Goal: Task Accomplishment & Management: Manage account settings

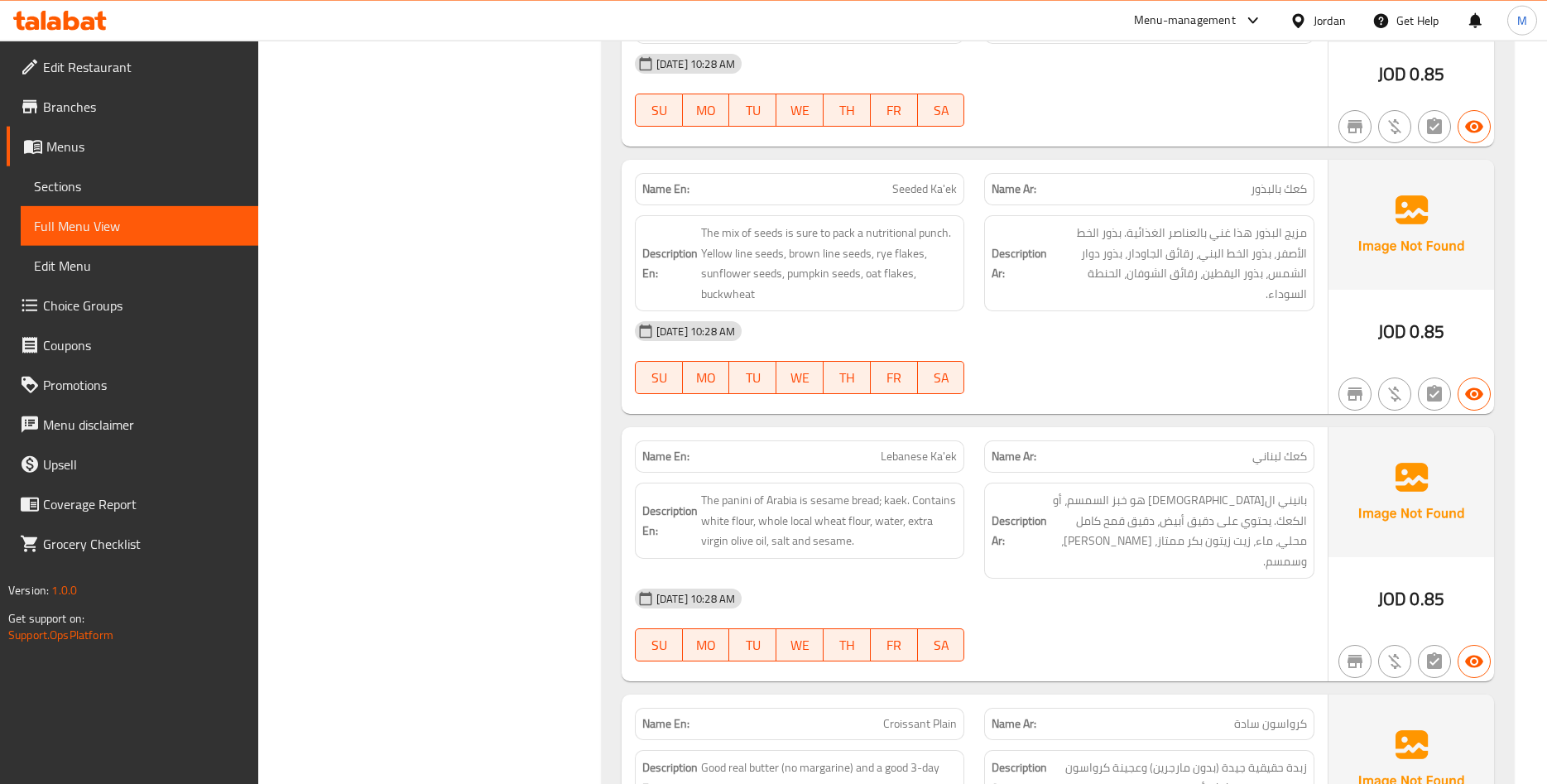
scroll to position [4664, 0]
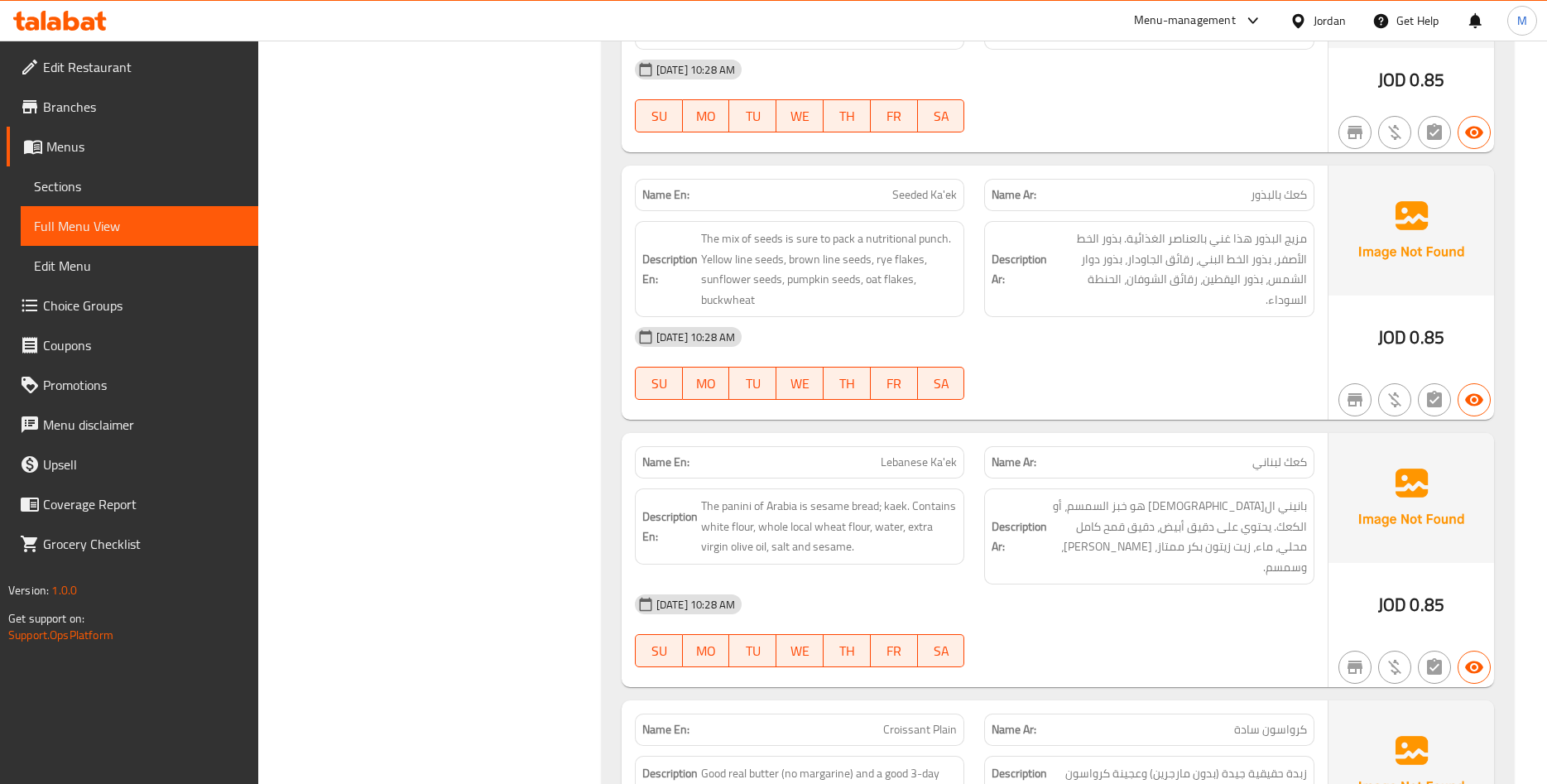
click at [89, 155] on span "Menus" at bounding box center [146, 147] width 199 height 20
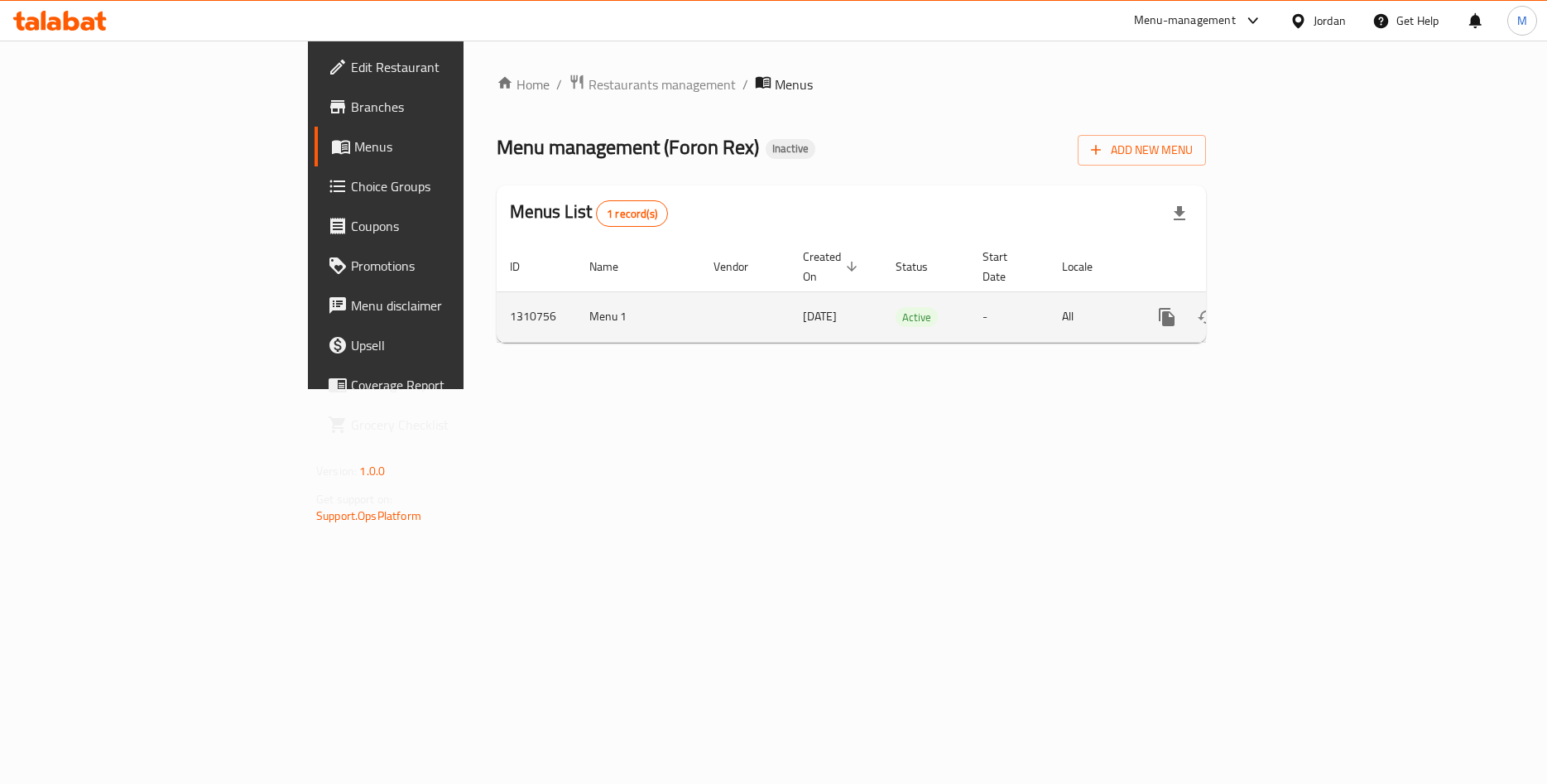
click at [1297, 307] on icon "enhanced table" at bounding box center [1287, 317] width 20 height 20
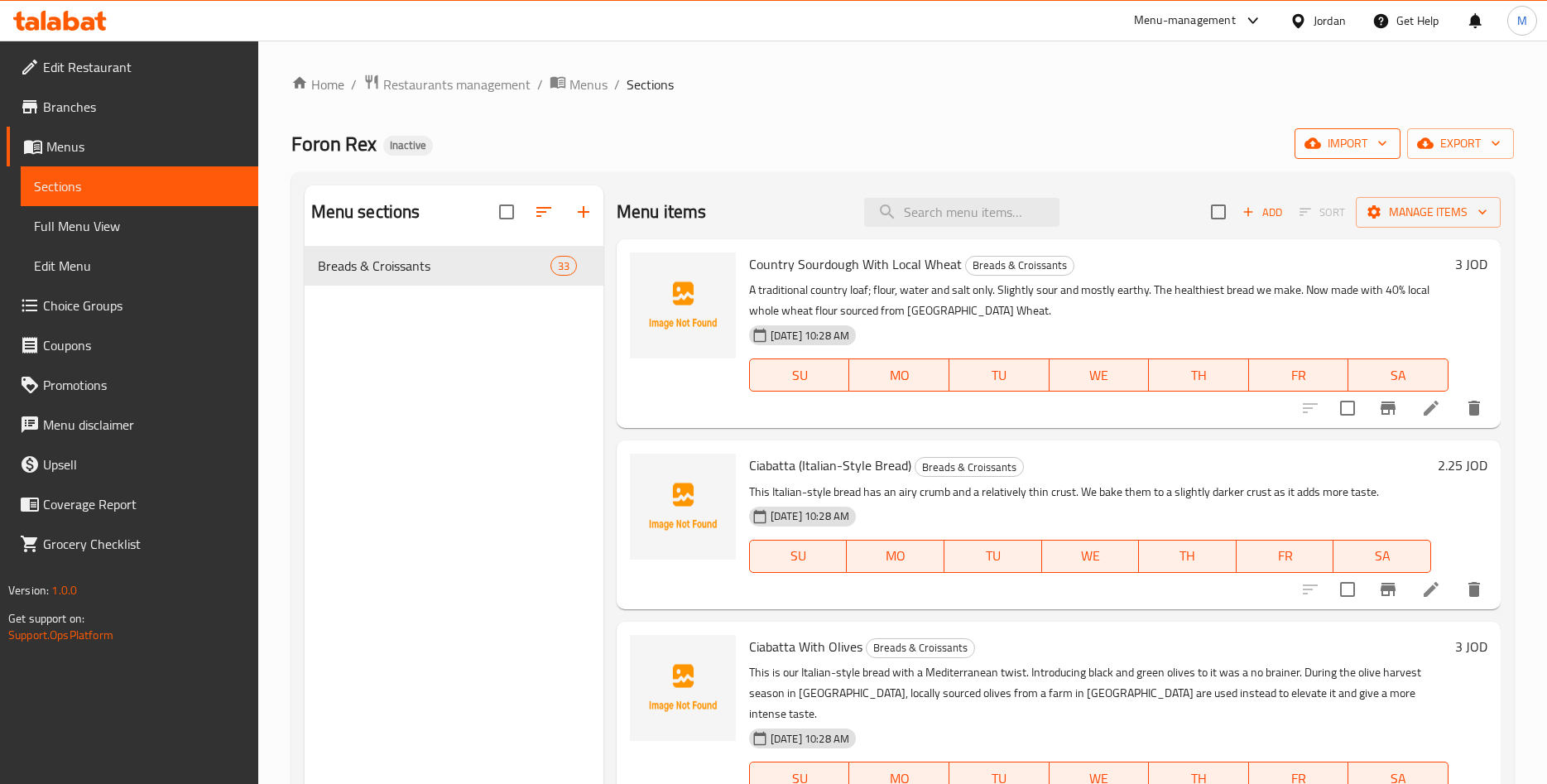
click at [1330, 144] on span "import" at bounding box center [1348, 143] width 80 height 21
click at [1296, 296] on span "Bulk Image upload" at bounding box center [1372, 294] width 166 height 20
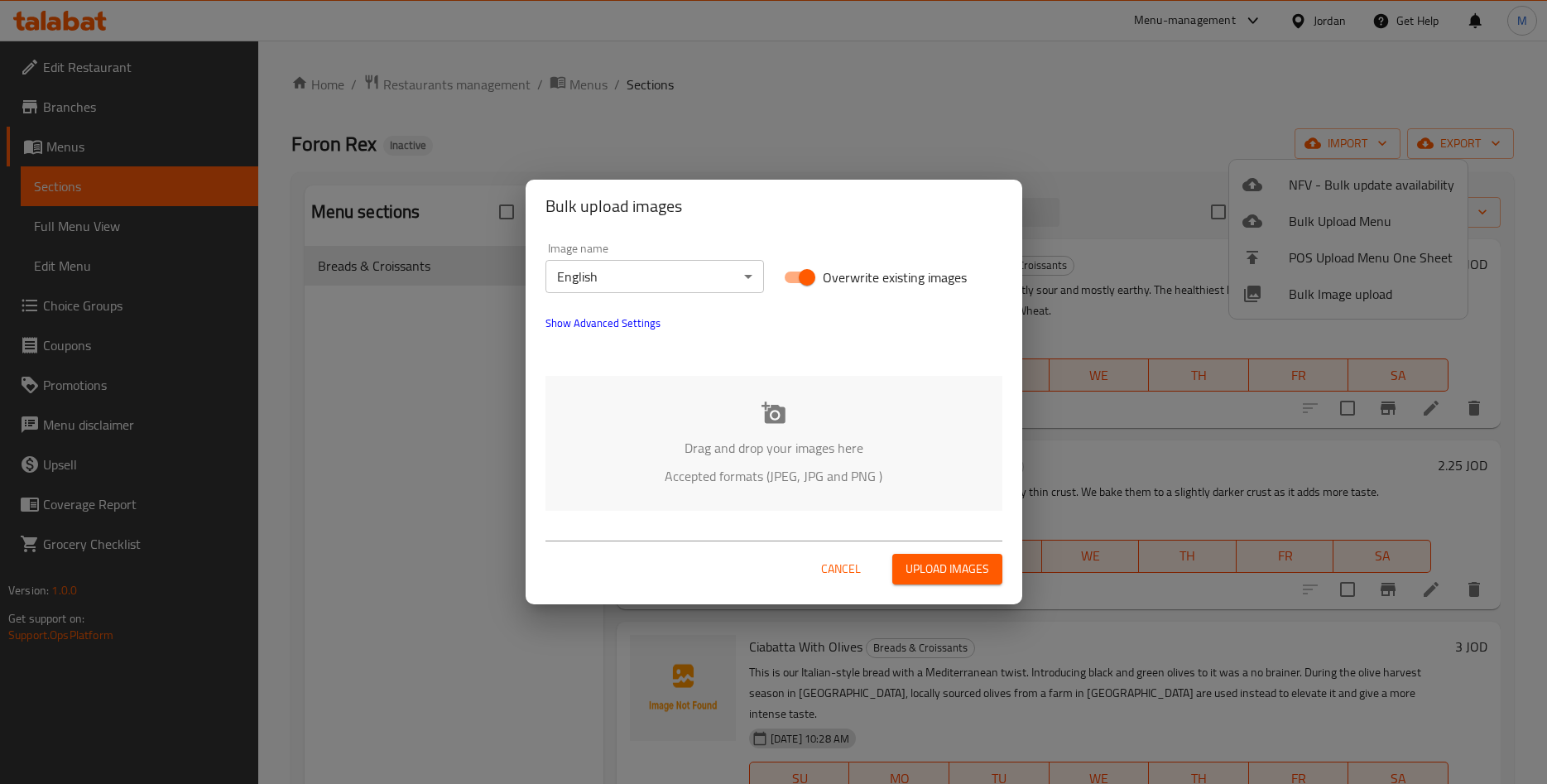
click at [1108, 89] on div "Bulk upload images Image name English ​ Overwrite existing images Show Advanced…" at bounding box center [774, 392] width 1547 height 784
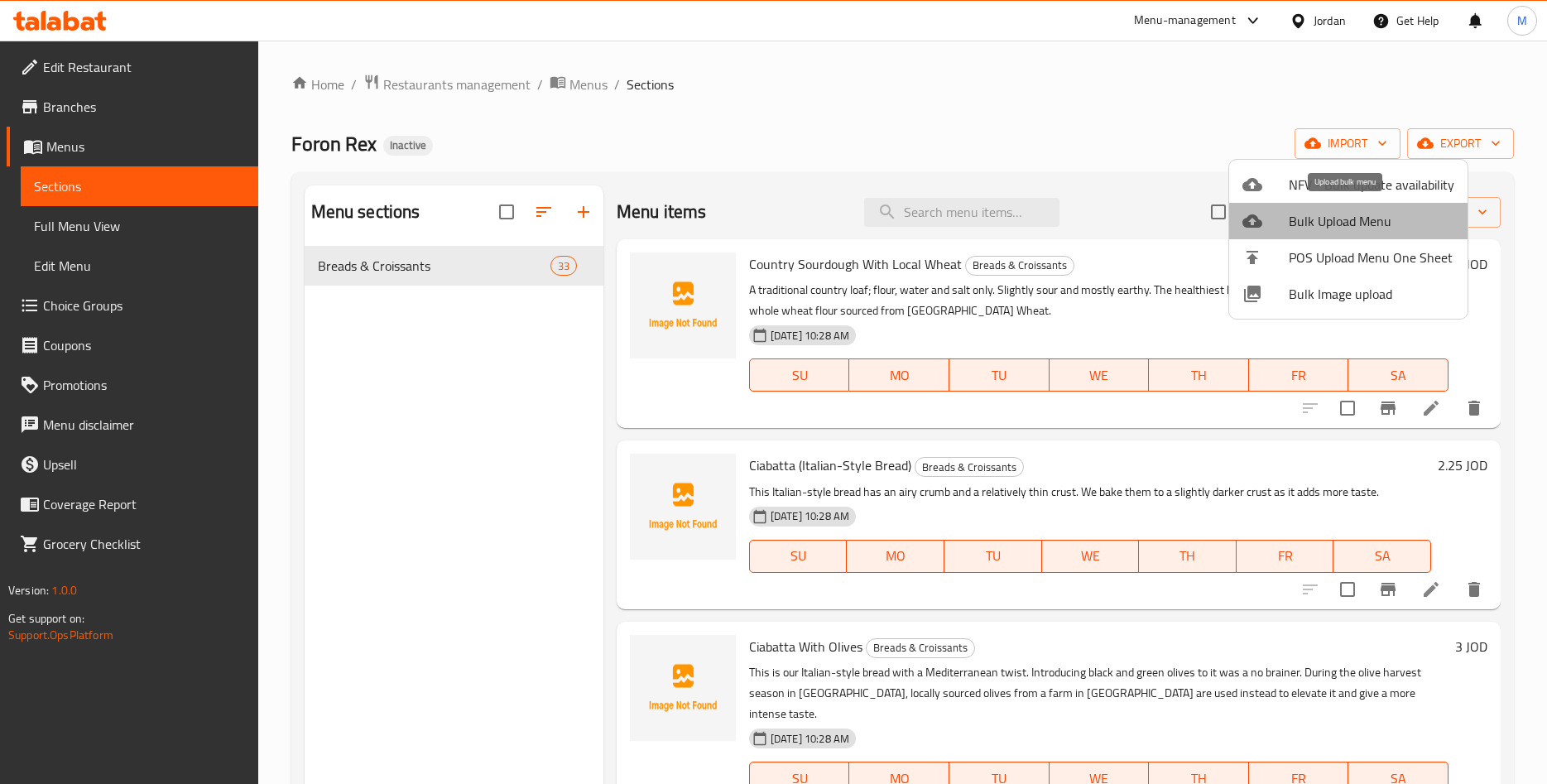
click at [1364, 230] on span "Bulk Upload Menu" at bounding box center [1372, 221] width 166 height 20
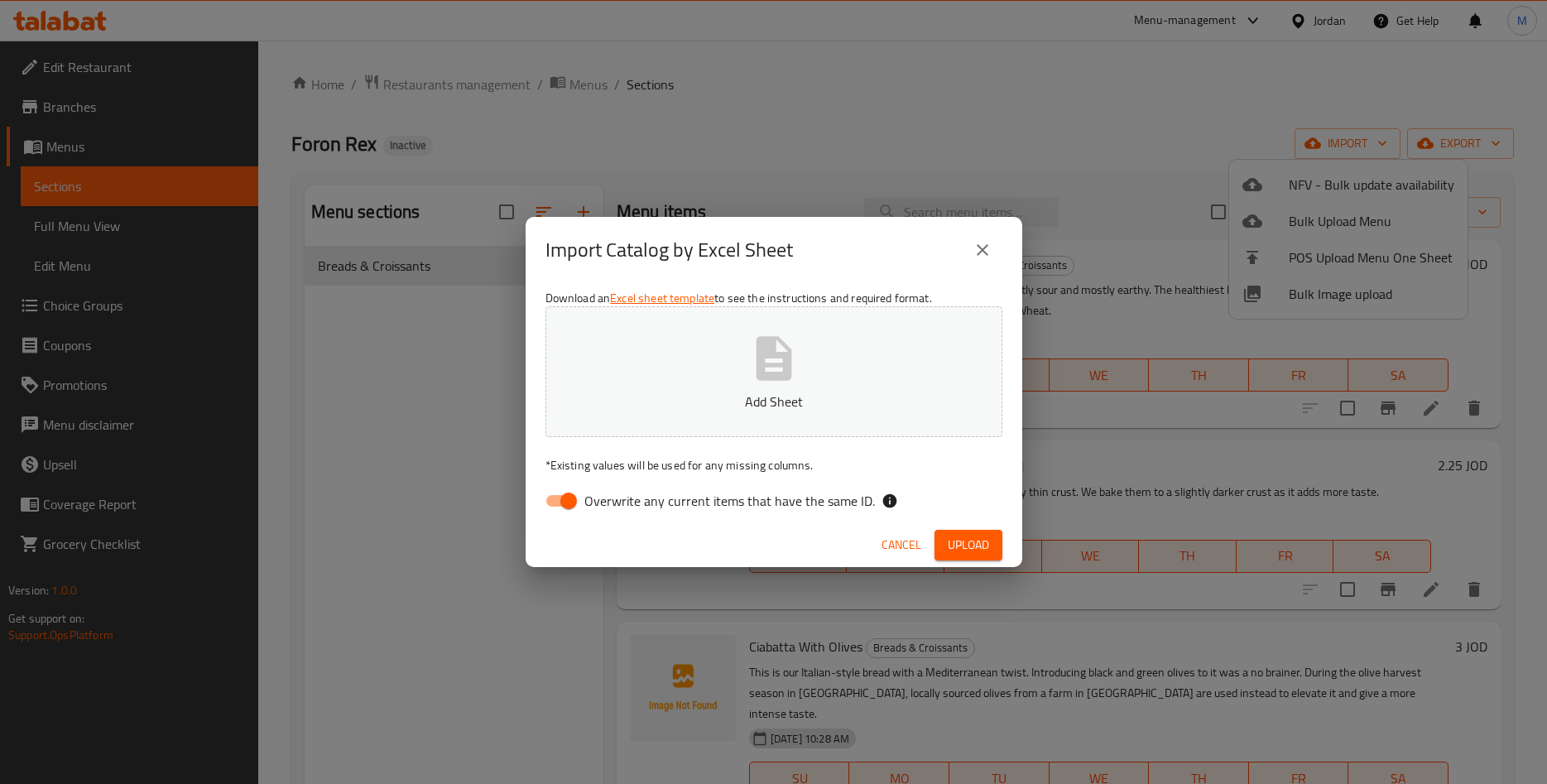
click at [647, 510] on span "Overwrite any current items that have the same ID." at bounding box center [730, 501] width 291 height 20
click at [616, 510] on input "Overwrite any current items that have the same ID." at bounding box center [569, 501] width 94 height 31
checkbox input "false"
click at [739, 400] on p "Add Sheet" at bounding box center [774, 402] width 406 height 20
click at [957, 550] on span "Upload" at bounding box center [969, 545] width 41 height 21
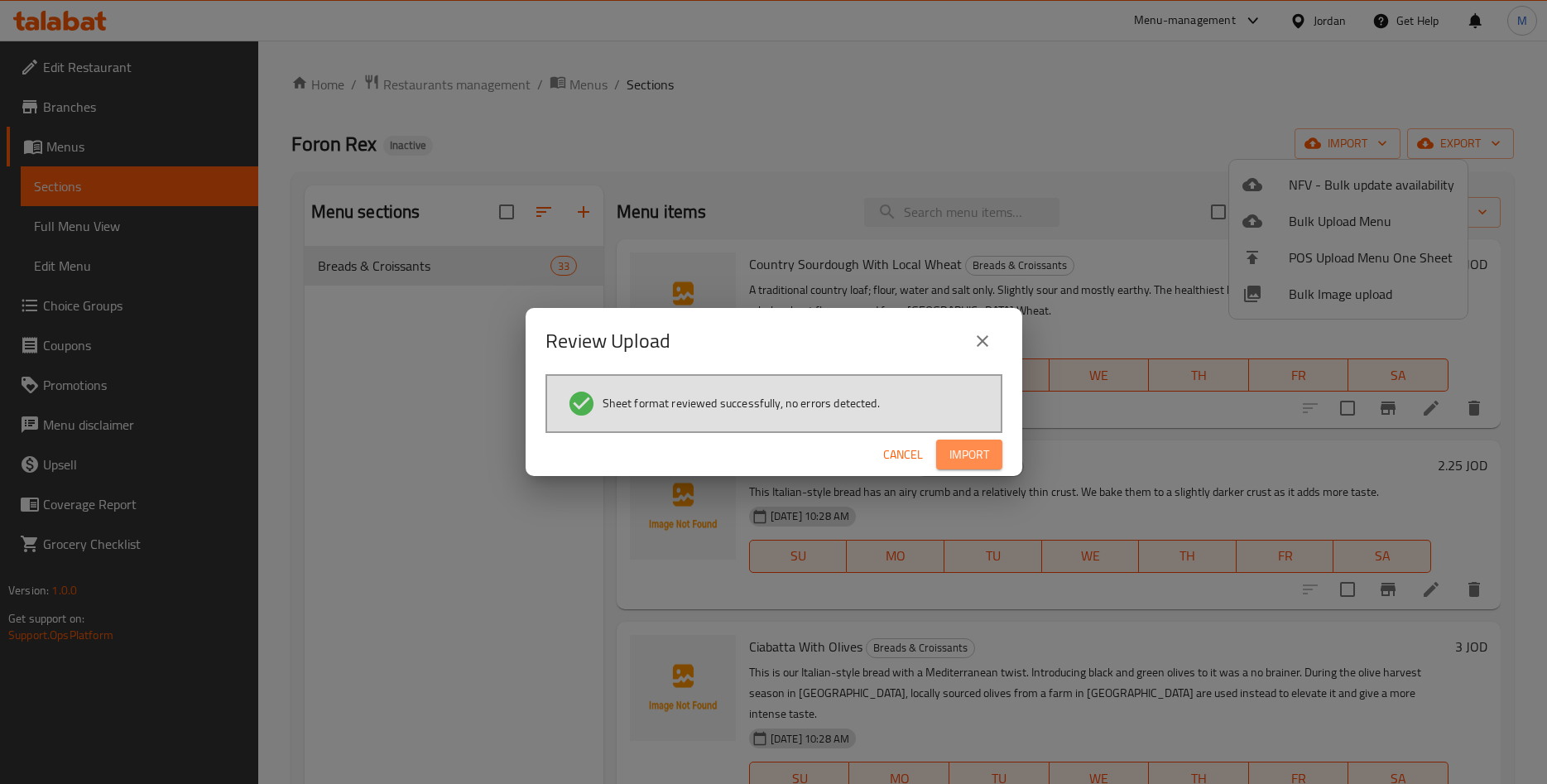
click at [952, 453] on span "Import" at bounding box center [970, 455] width 40 height 21
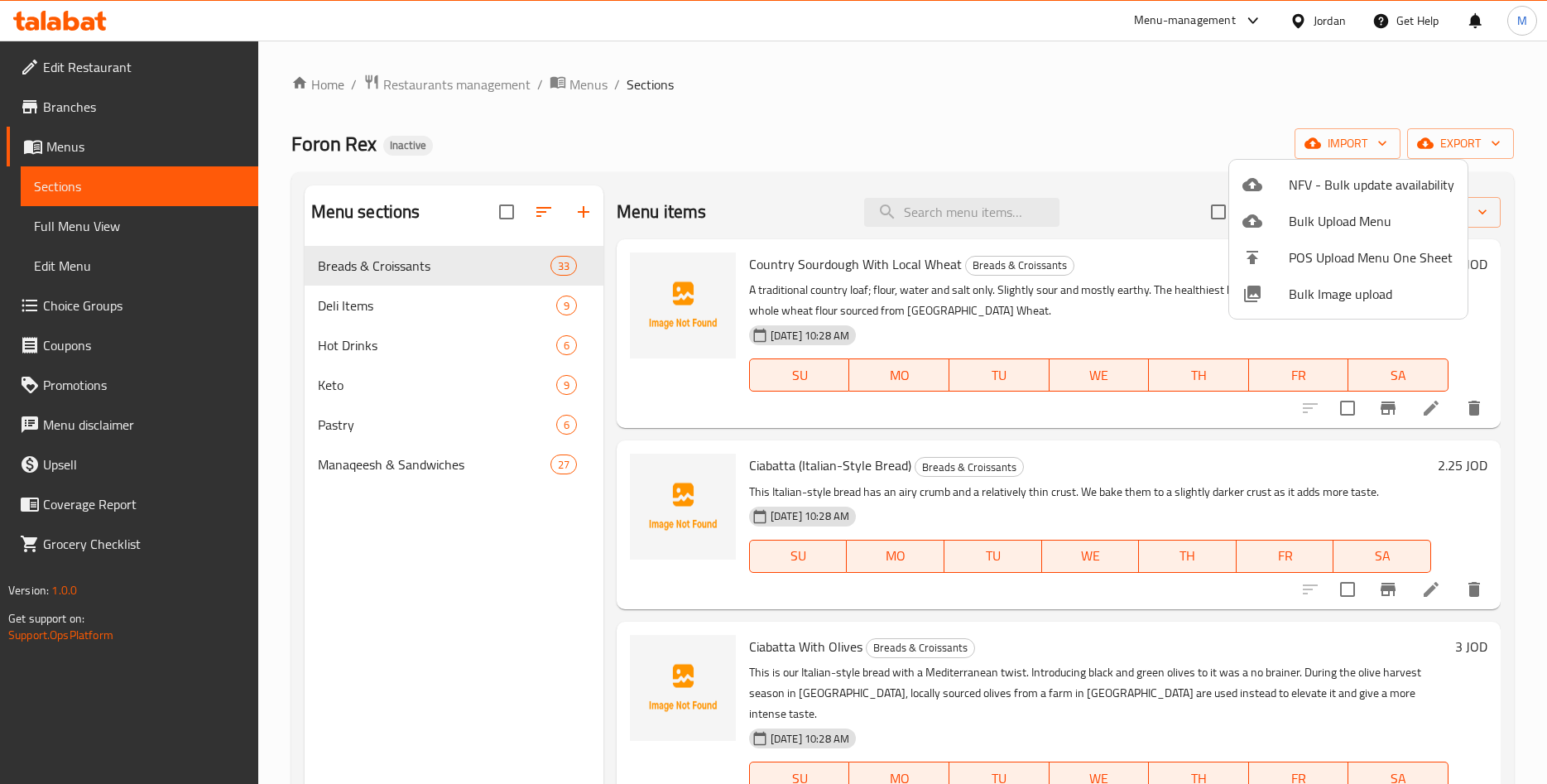
click at [465, 303] on div at bounding box center [774, 392] width 1547 height 784
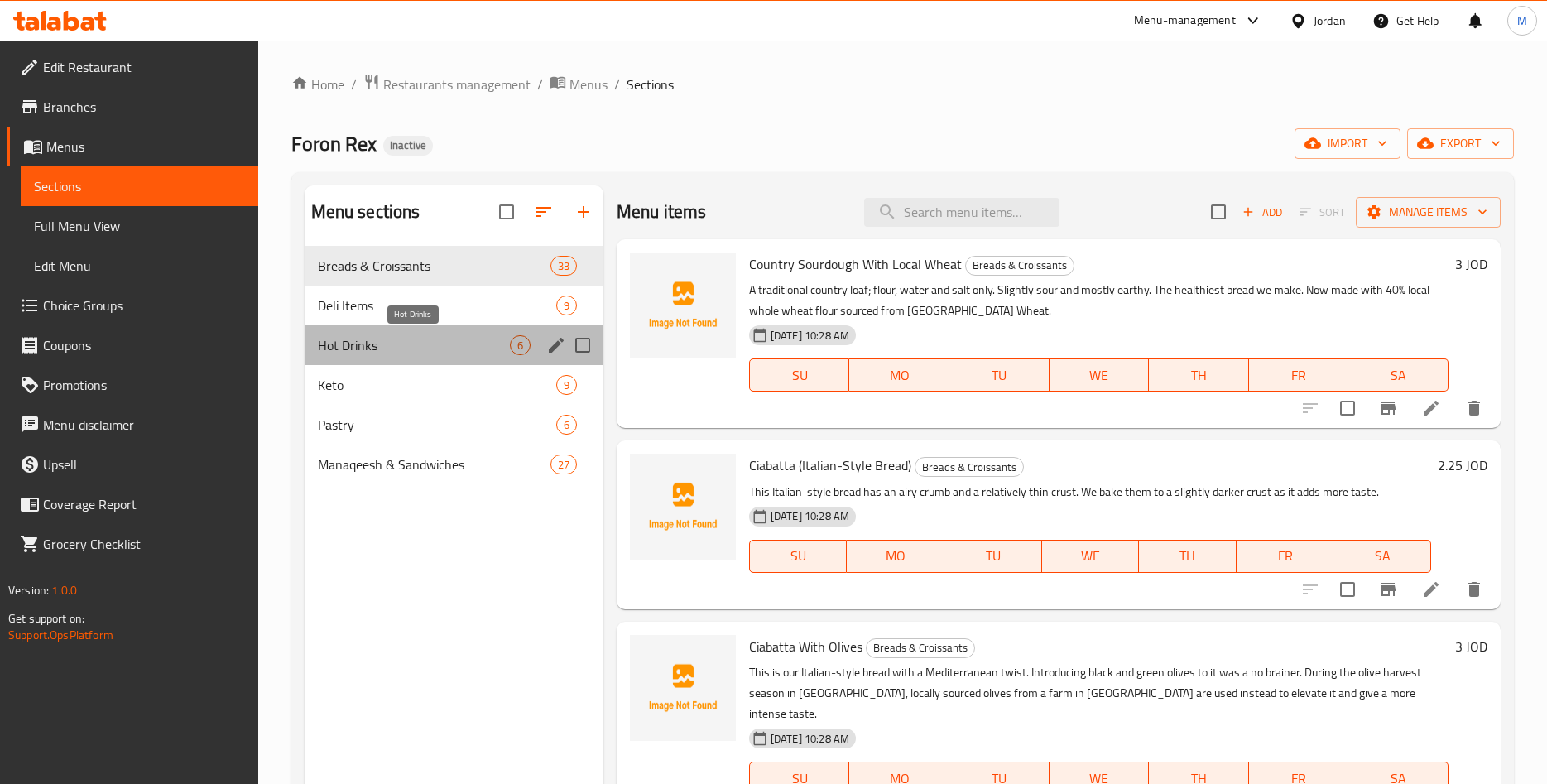
click at [357, 339] on span "Hot Drinks" at bounding box center [414, 345] width 192 height 20
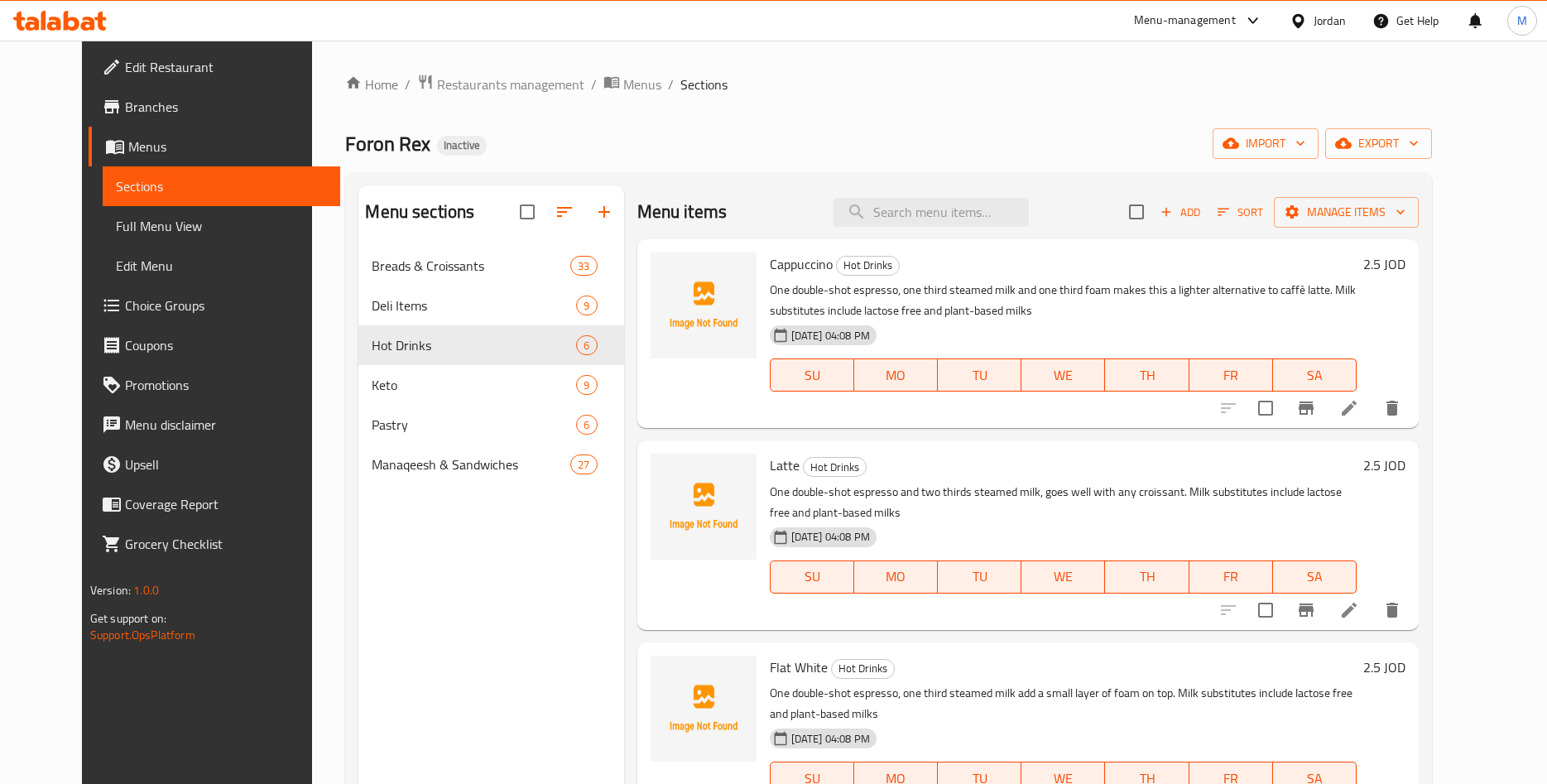
click at [431, 525] on div "Menu sections Breads & Croissants 33 Deli Items 9 Hot Drinks 6 Keto 9 Pastry 6 …" at bounding box center [491, 577] width 265 height 784
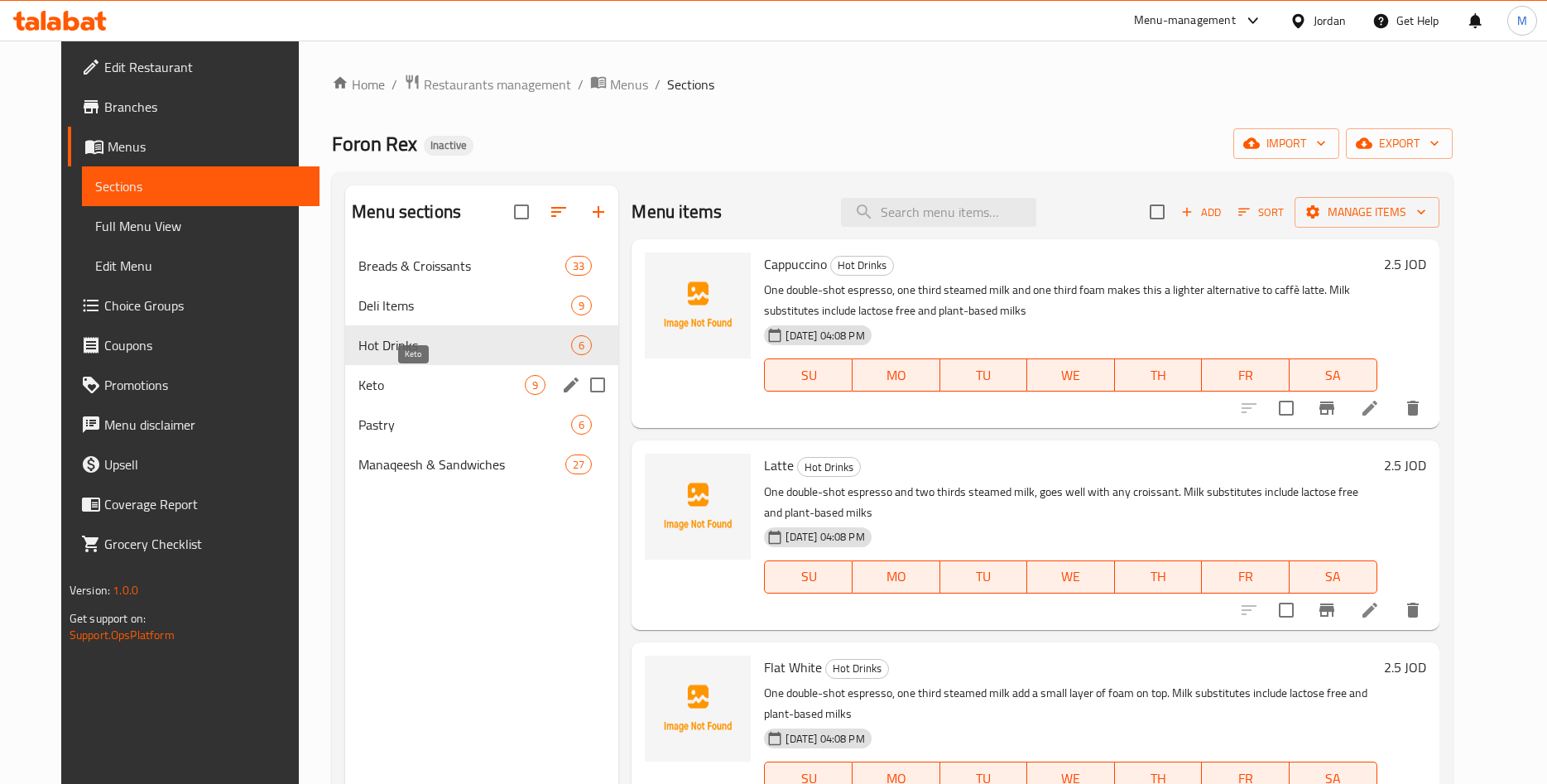
drag, startPoint x: 402, startPoint y: 382, endPoint x: 432, endPoint y: 407, distance: 39.1
click at [402, 382] on span "Keto" at bounding box center [441, 385] width 166 height 20
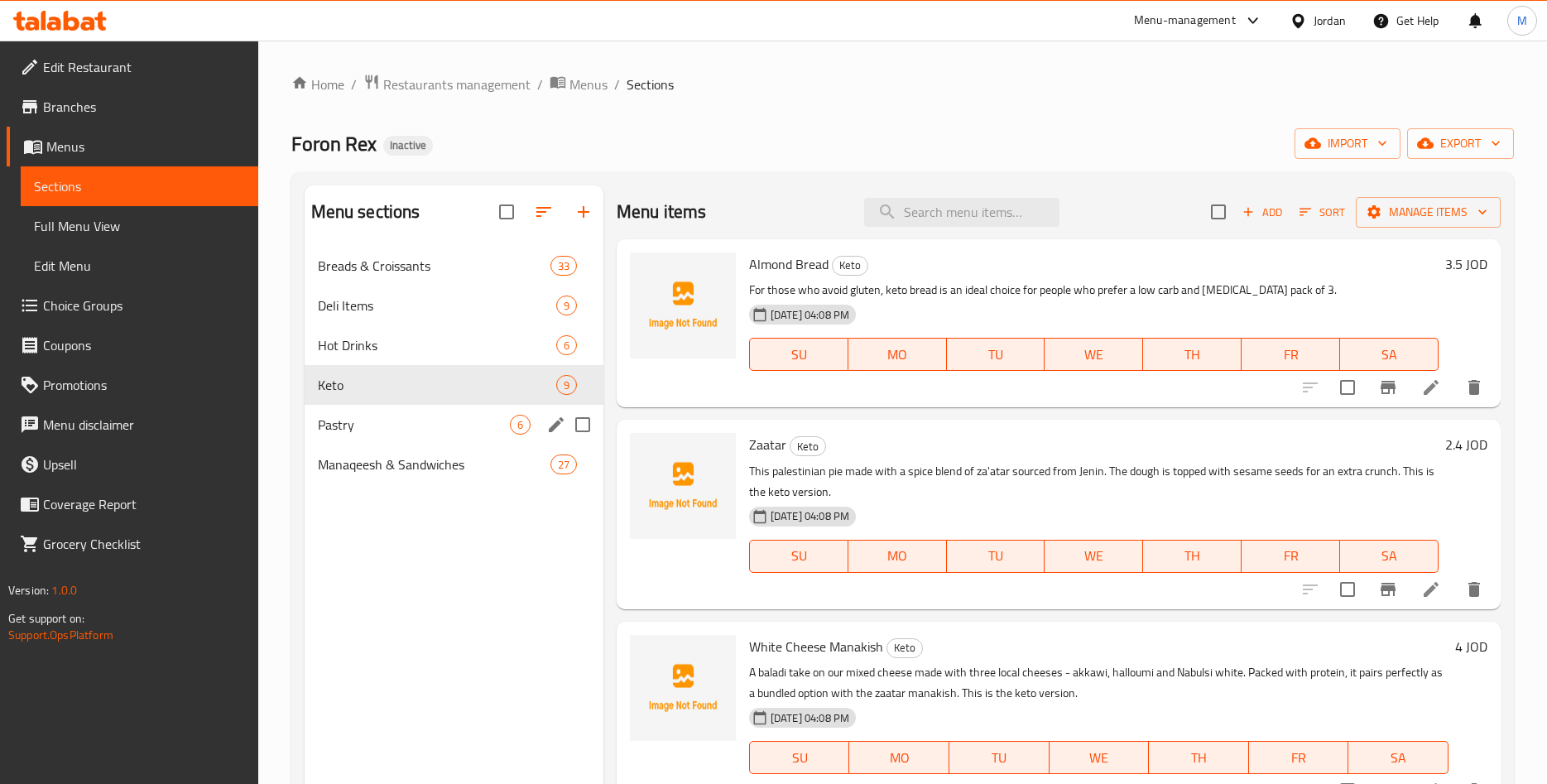
click at [412, 426] on span "Pastry" at bounding box center [414, 425] width 192 height 20
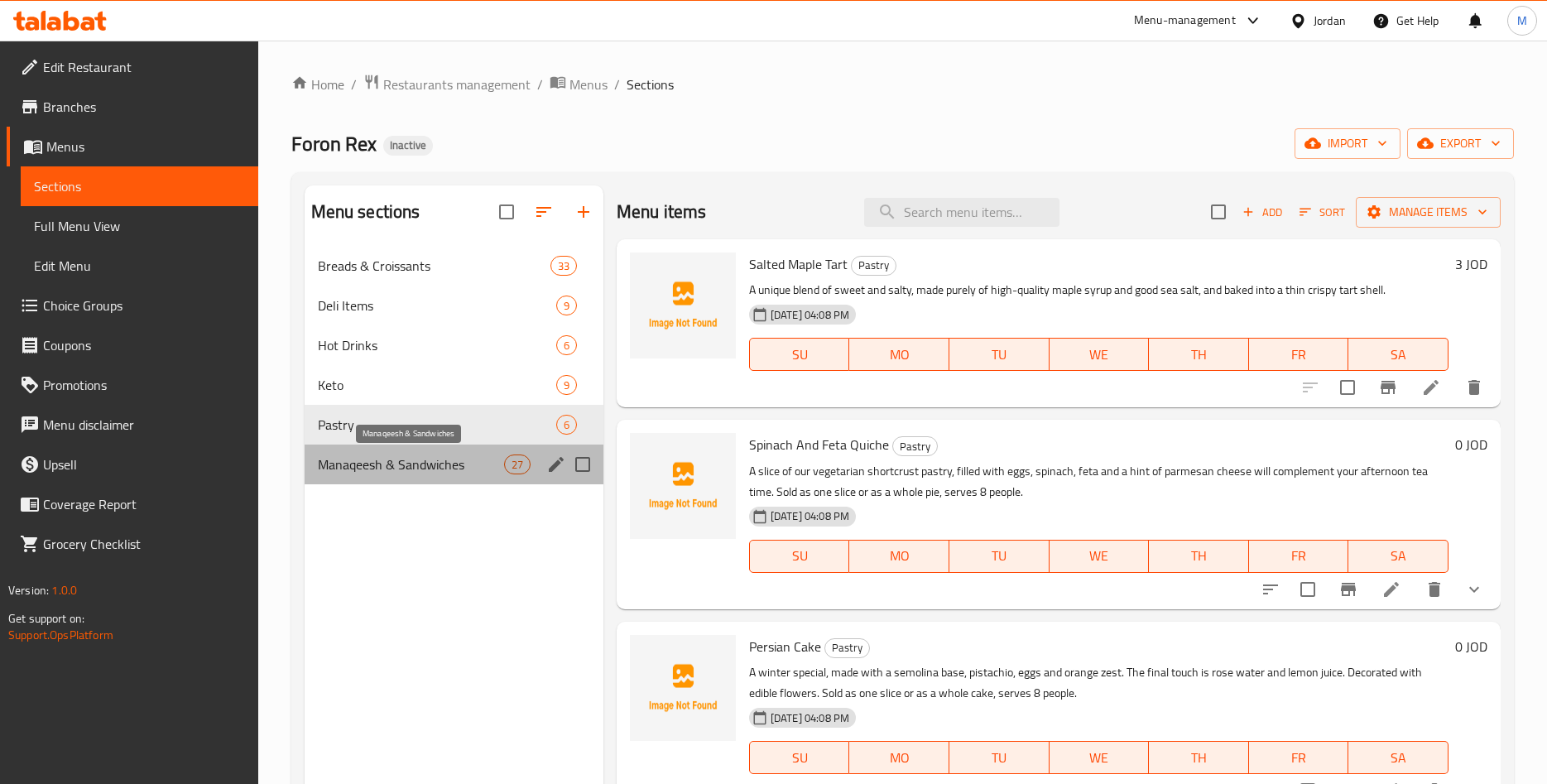
click at [414, 468] on span "Manaqeesh & Sandwiches" at bounding box center [411, 464] width 186 height 20
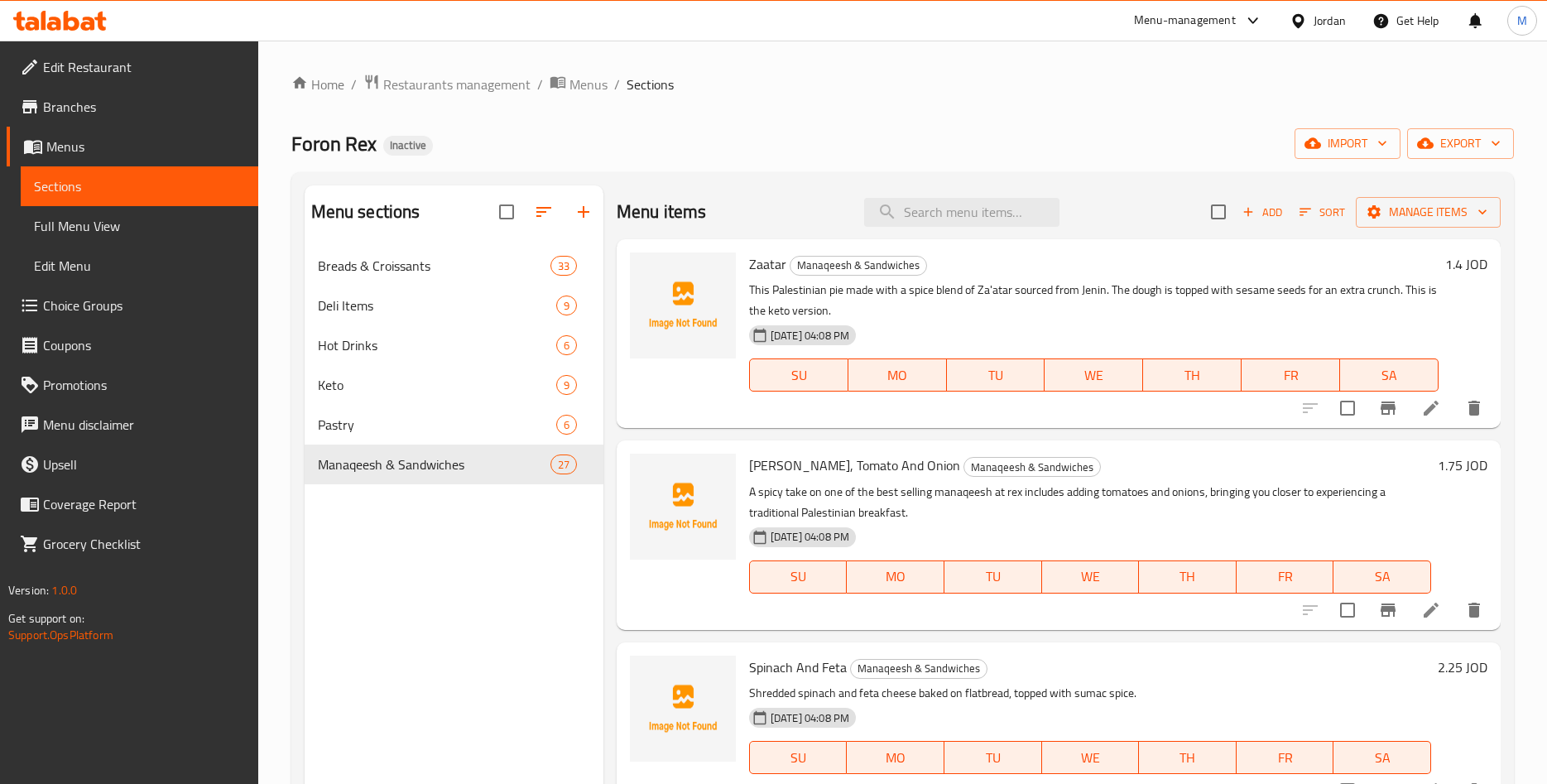
click at [422, 527] on div "Menu sections Breads & Croissants 33 Deli Items 9 Hot Drinks 6 Keto 9 Pastry 6 …" at bounding box center [454, 577] width 299 height 784
click at [454, 565] on div "Menu sections Breads & Croissants 33 Deli Items 9 Hot Drinks 6 Keto 9 Pastry 6 …" at bounding box center [454, 577] width 299 height 784
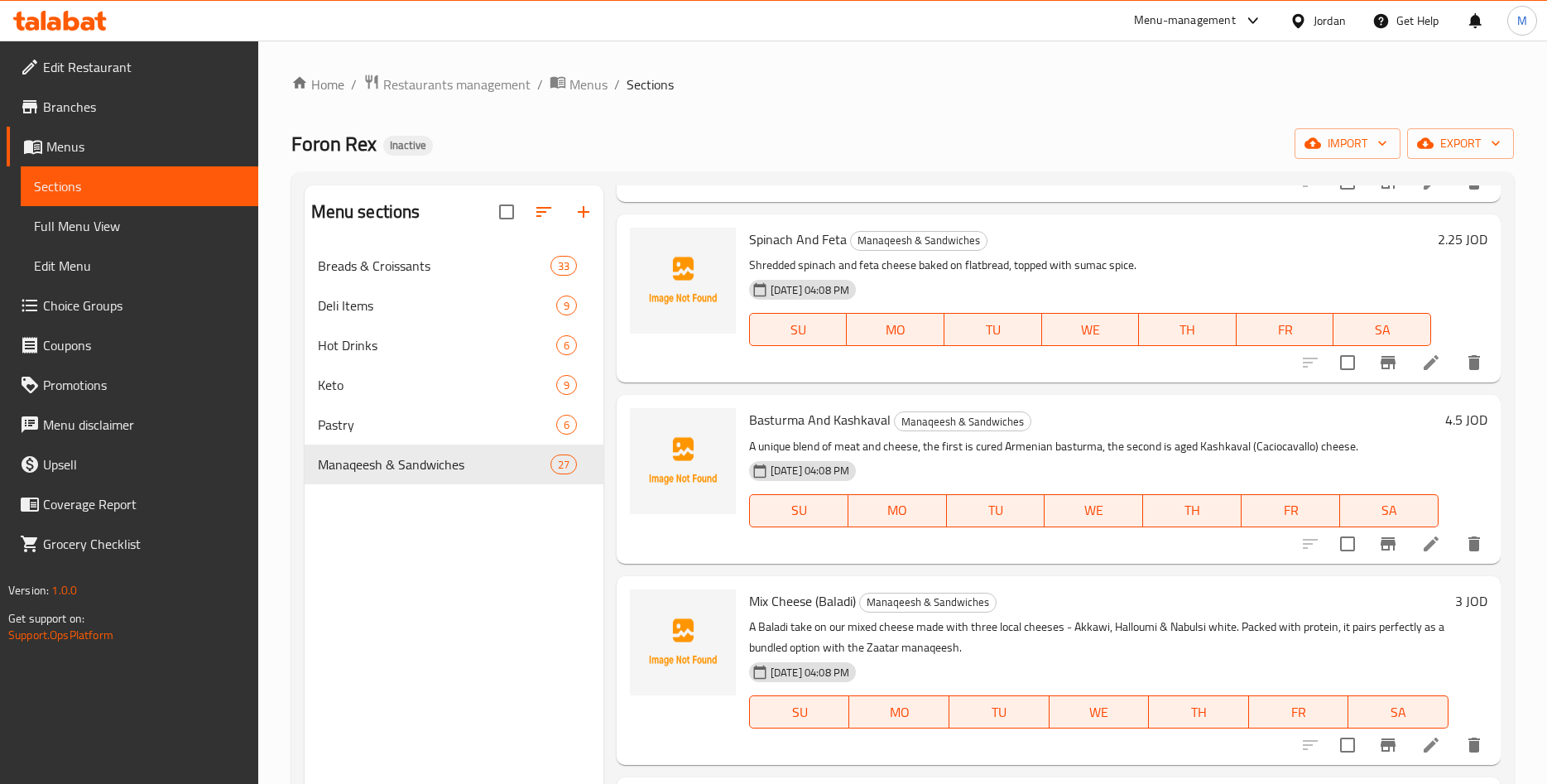
scroll to position [387, 0]
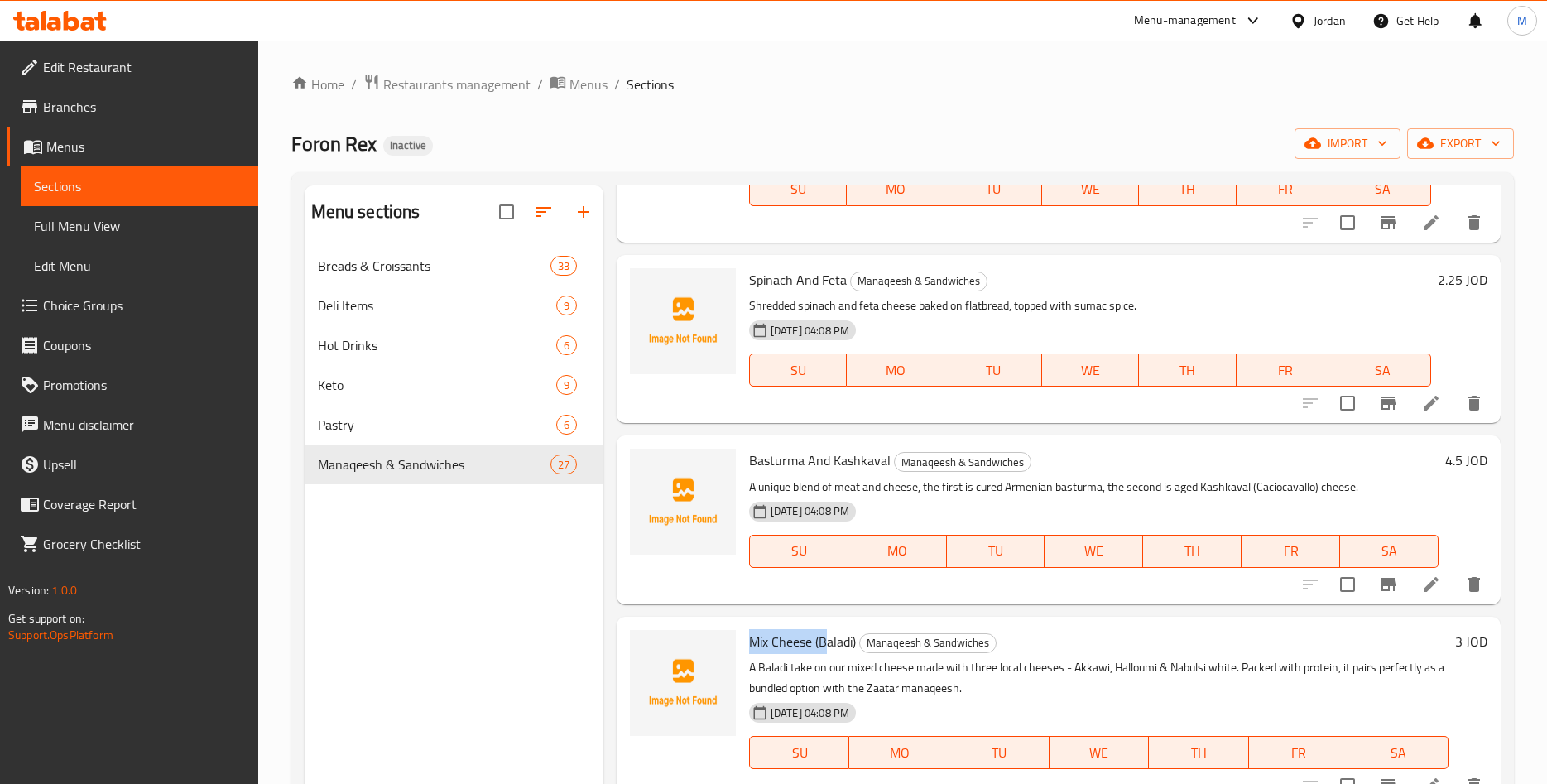
drag, startPoint x: 752, startPoint y: 644, endPoint x: 824, endPoint y: 640, distance: 72.1
click at [824, 640] on span "Mix Cheese (Baladi)" at bounding box center [802, 642] width 107 height 25
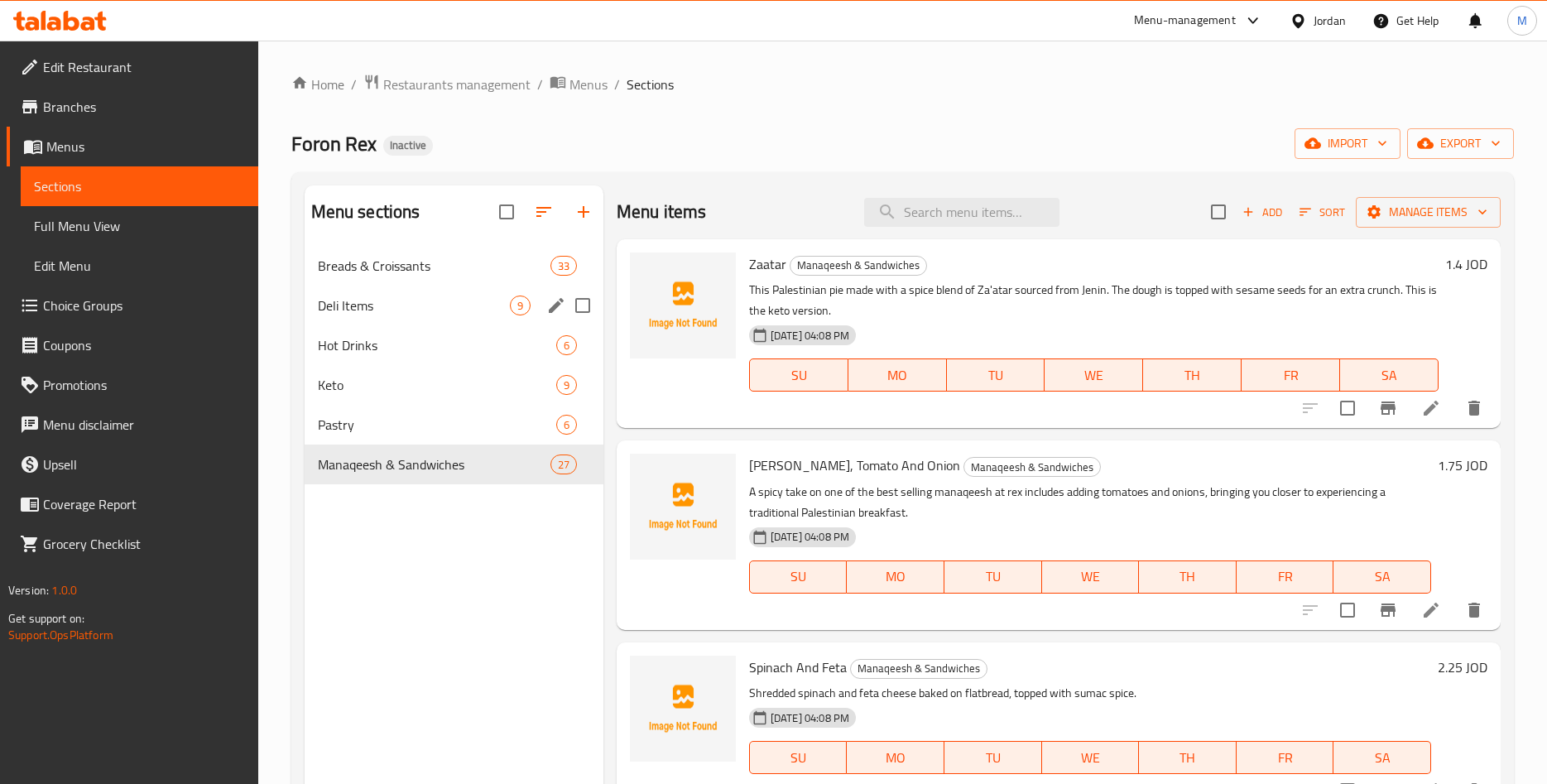
click at [581, 305] on input "Menu sections" at bounding box center [583, 305] width 35 height 35
checkbox input "true"
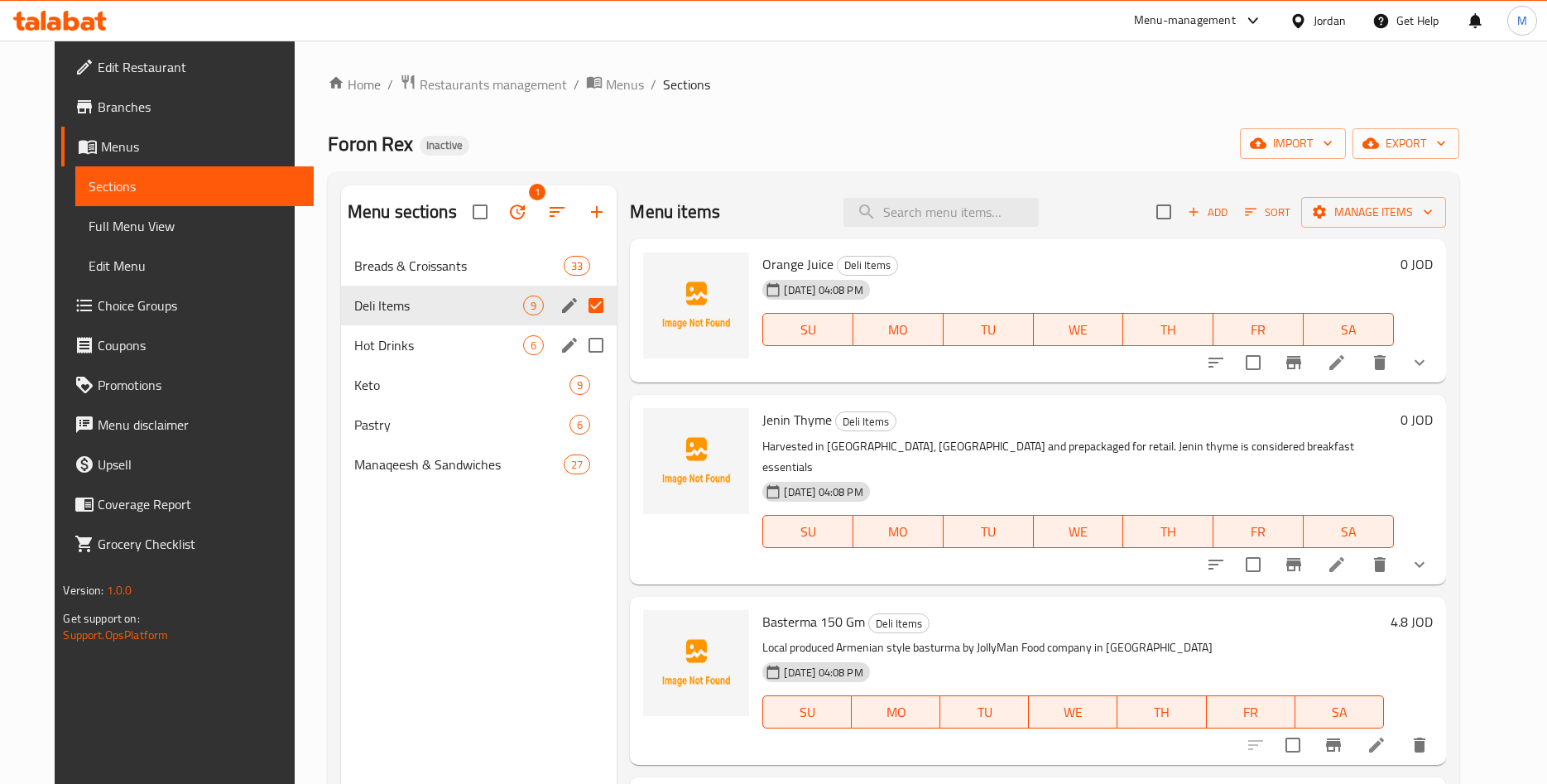
click at [582, 348] on input "Menu sections" at bounding box center [596, 345] width 35 height 35
checkbox input "true"
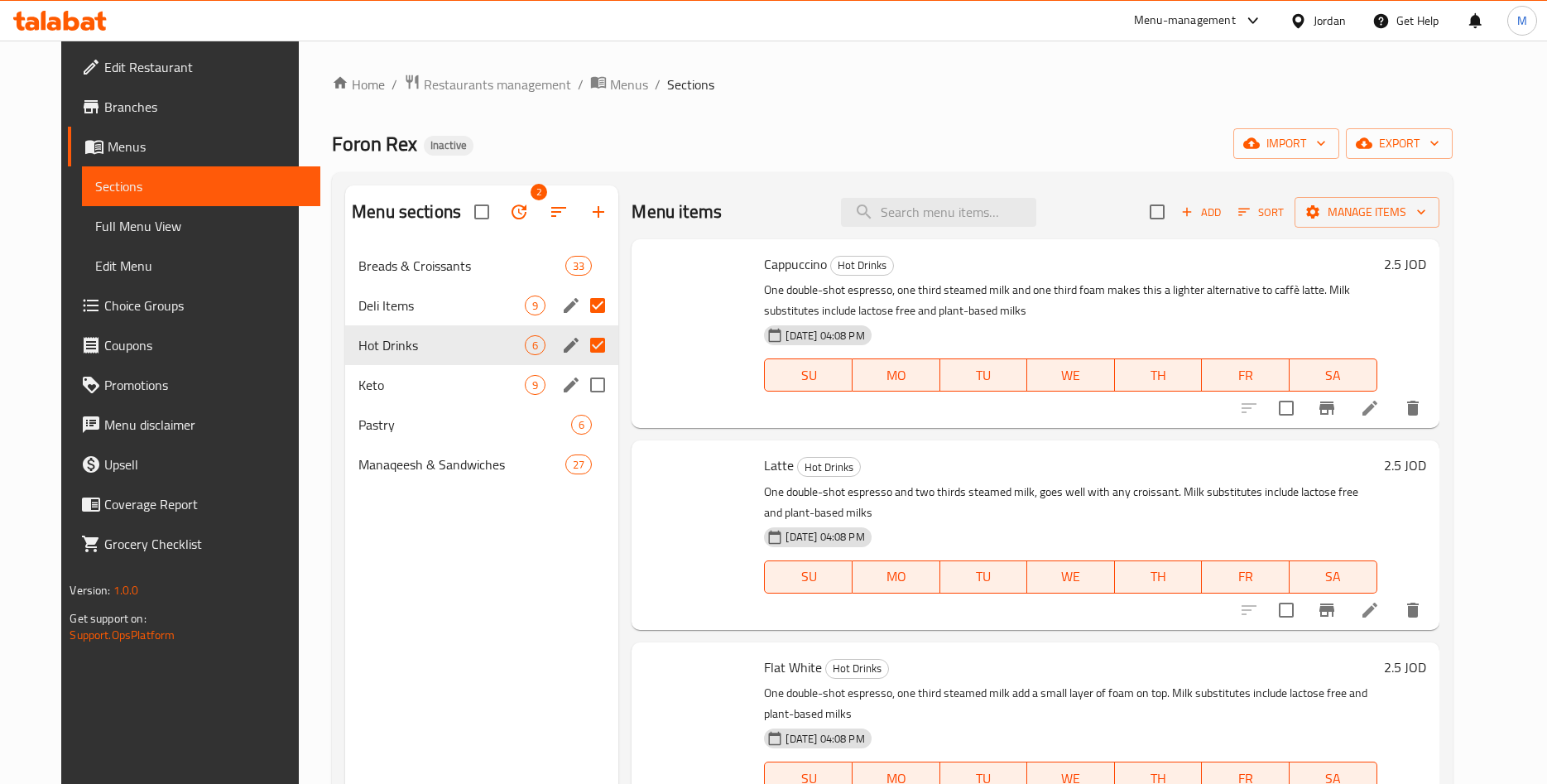
click at [581, 386] on input "Menu sections" at bounding box center [598, 385] width 35 height 35
checkbox input "true"
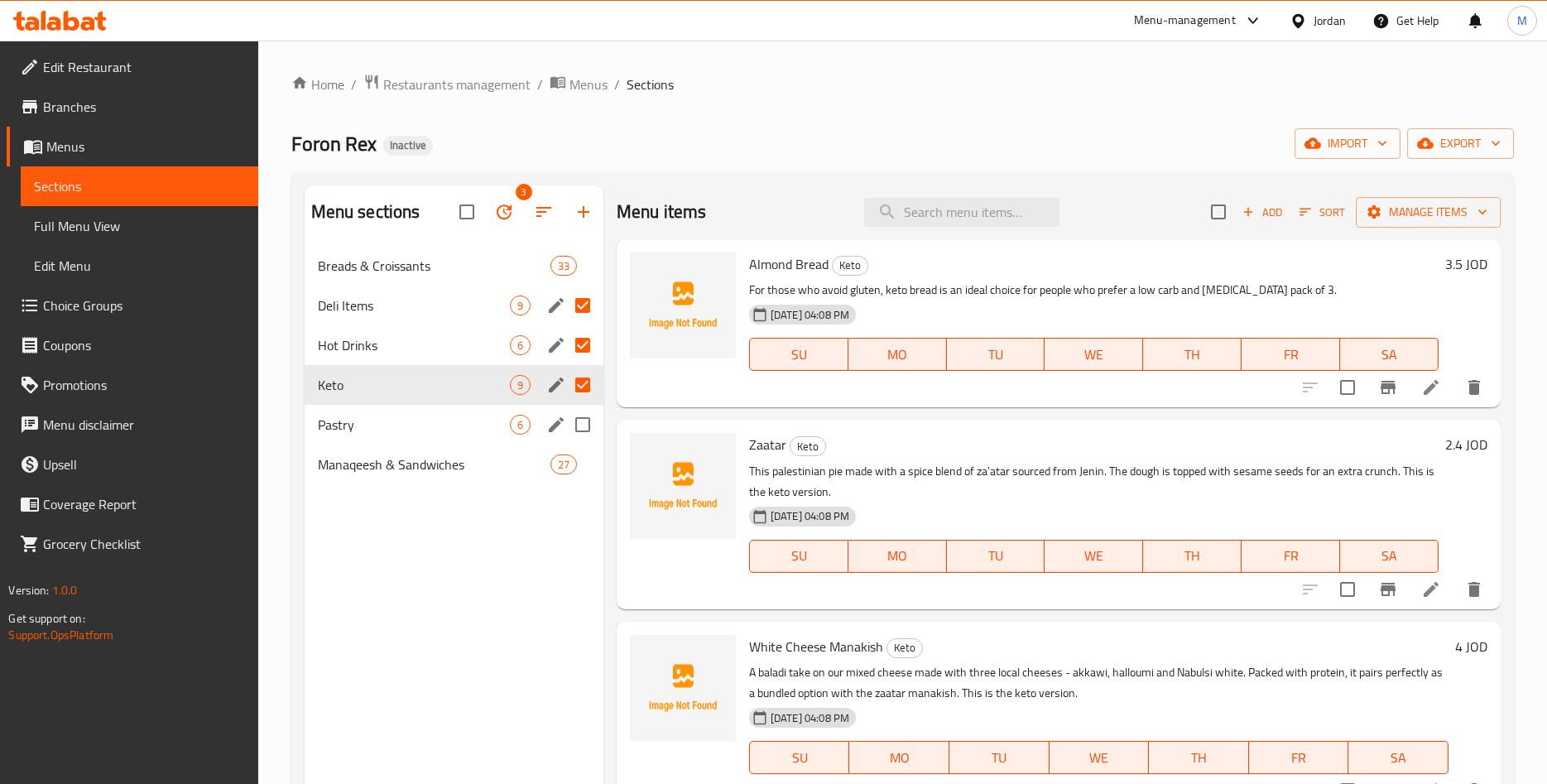
click at [579, 426] on input "Menu sections" at bounding box center [583, 425] width 35 height 35
checkbox input "true"
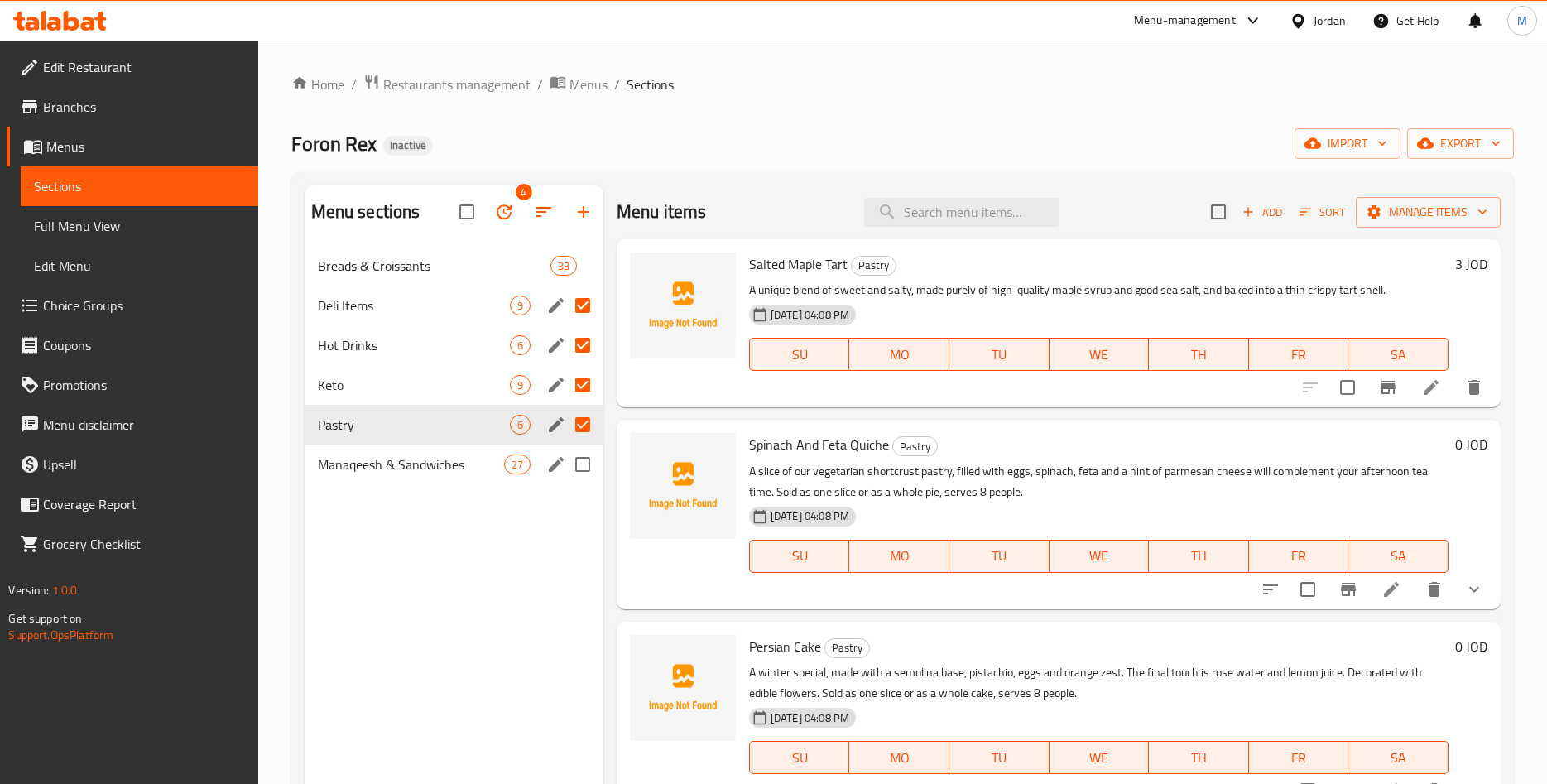
click at [581, 468] on input "Menu sections" at bounding box center [583, 464] width 35 height 35
checkbox input "true"
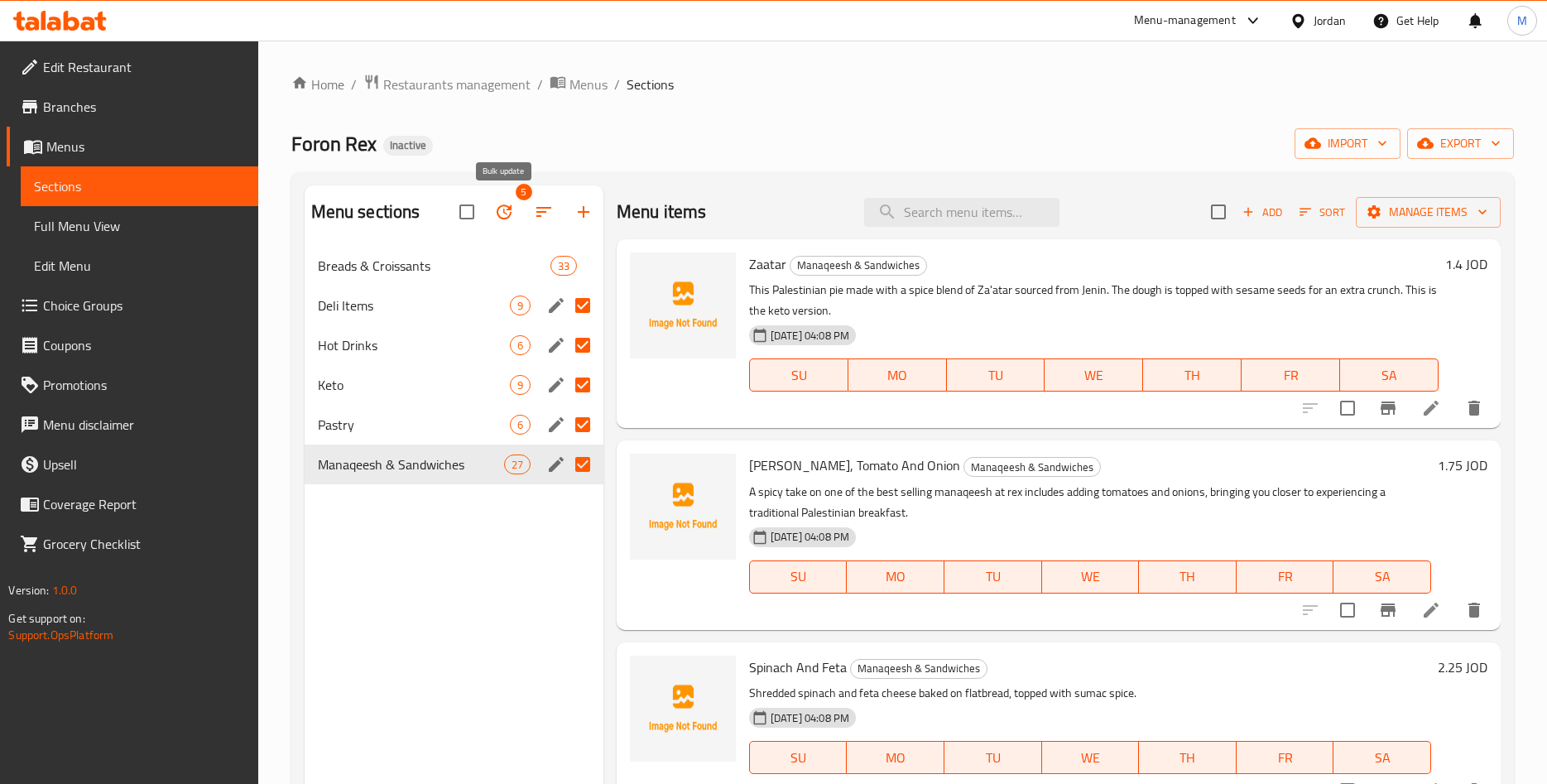
click at [507, 219] on icon "button" at bounding box center [504, 212] width 15 height 15
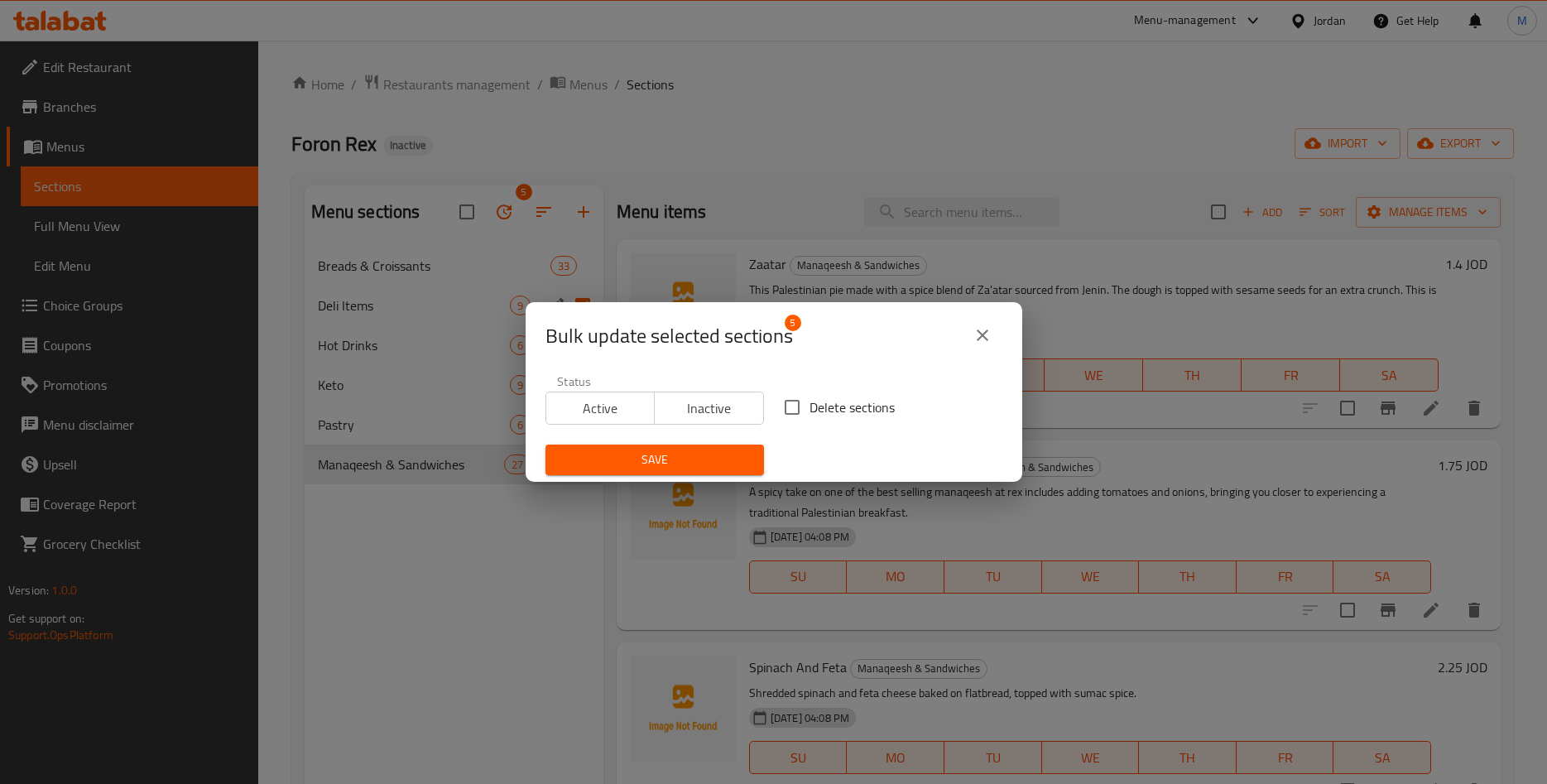
click at [790, 412] on input "Delete sections" at bounding box center [793, 407] width 35 height 35
checkbox input "true"
click at [723, 456] on span "Save" at bounding box center [655, 459] width 192 height 21
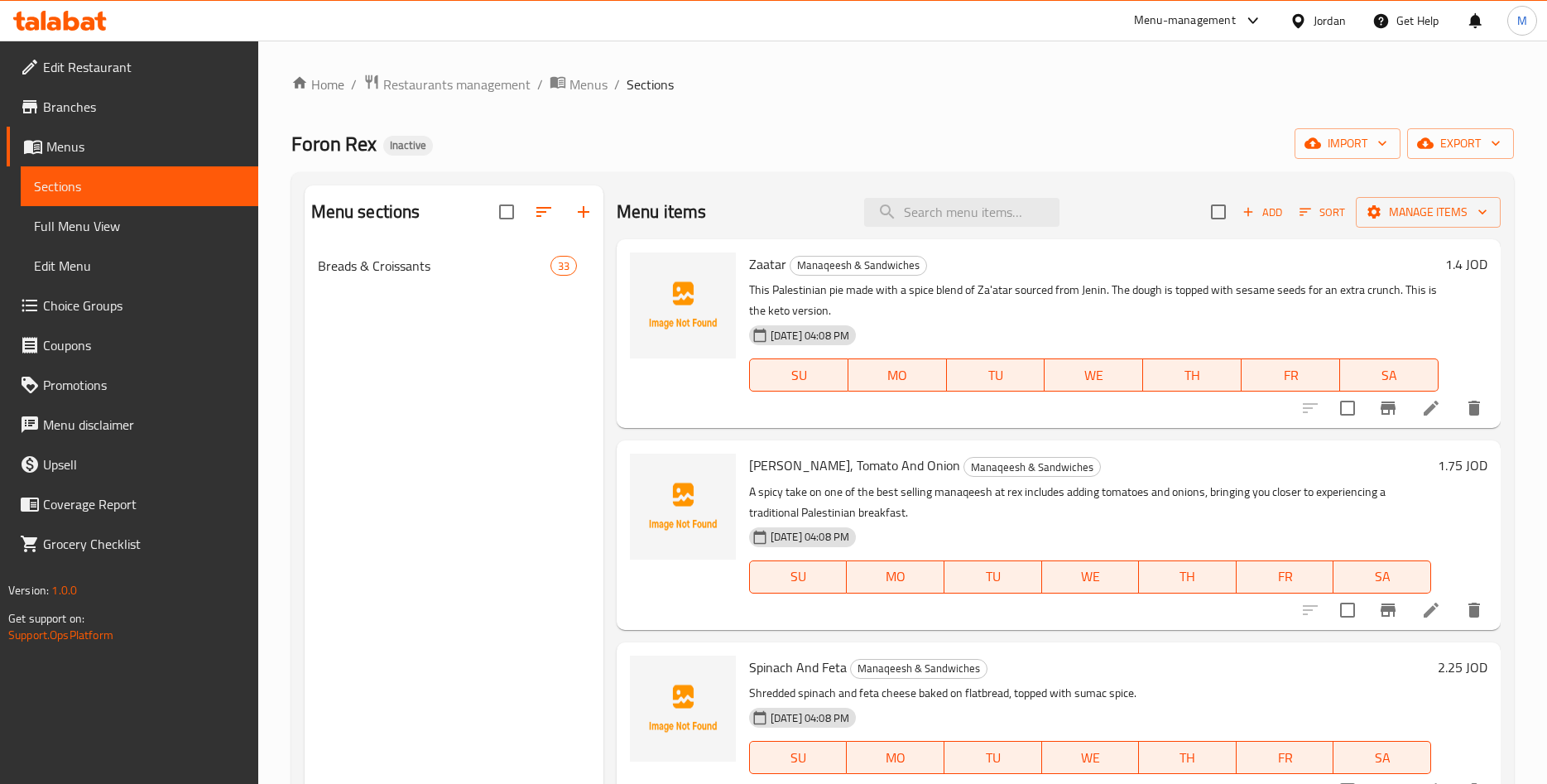
click at [1188, 141] on div "Foron Rex Inactive import export" at bounding box center [903, 143] width 1223 height 31
click at [1385, 203] on span "Manage items" at bounding box center [1429, 212] width 118 height 21
click at [1429, 292] on span "Copy choices" at bounding box center [1453, 290] width 105 height 20
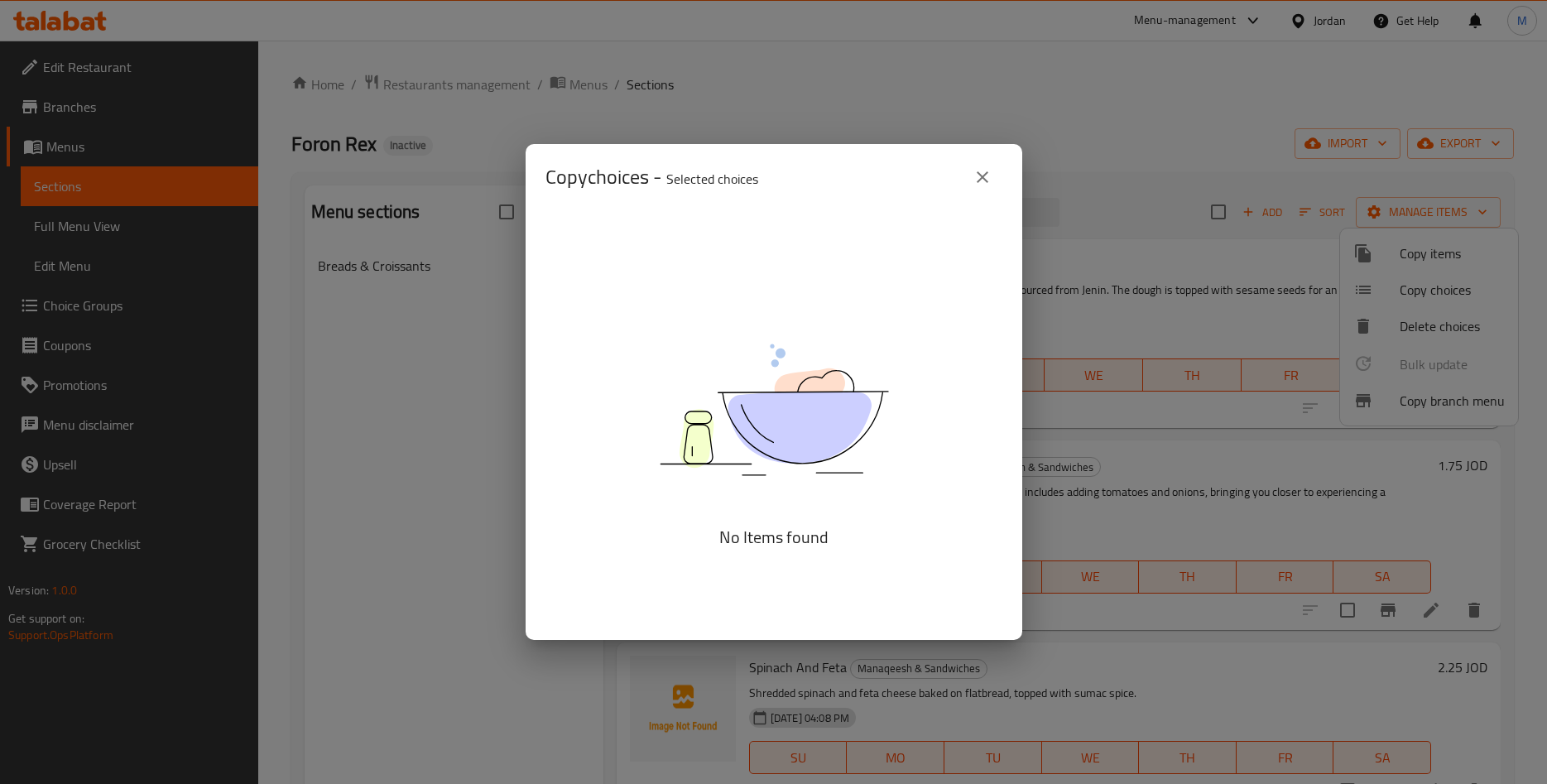
click at [988, 180] on icon "close" at bounding box center [983, 177] width 20 height 20
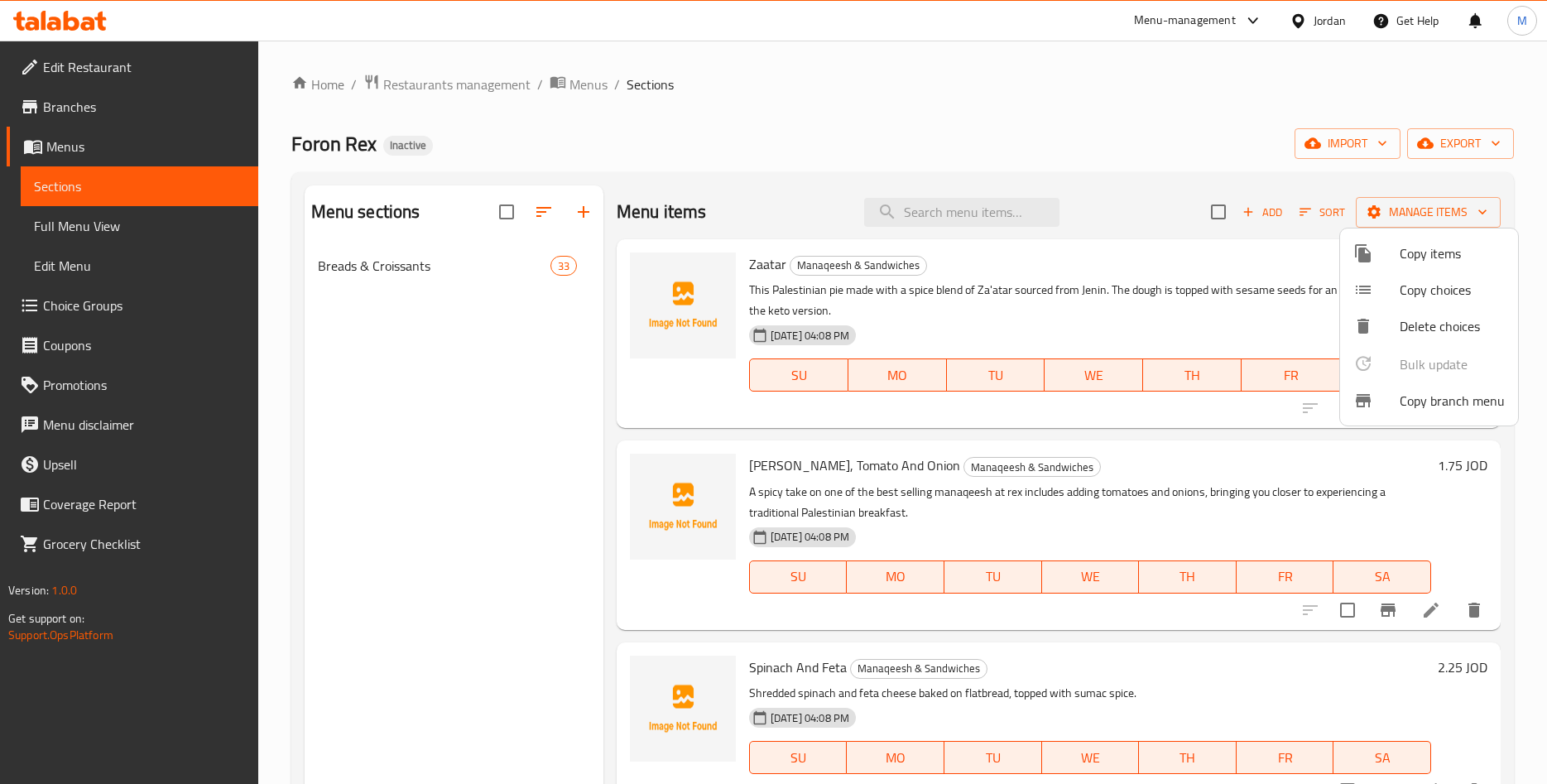
click at [1060, 135] on div at bounding box center [774, 392] width 1547 height 784
click at [1343, 139] on span "import" at bounding box center [1348, 143] width 80 height 21
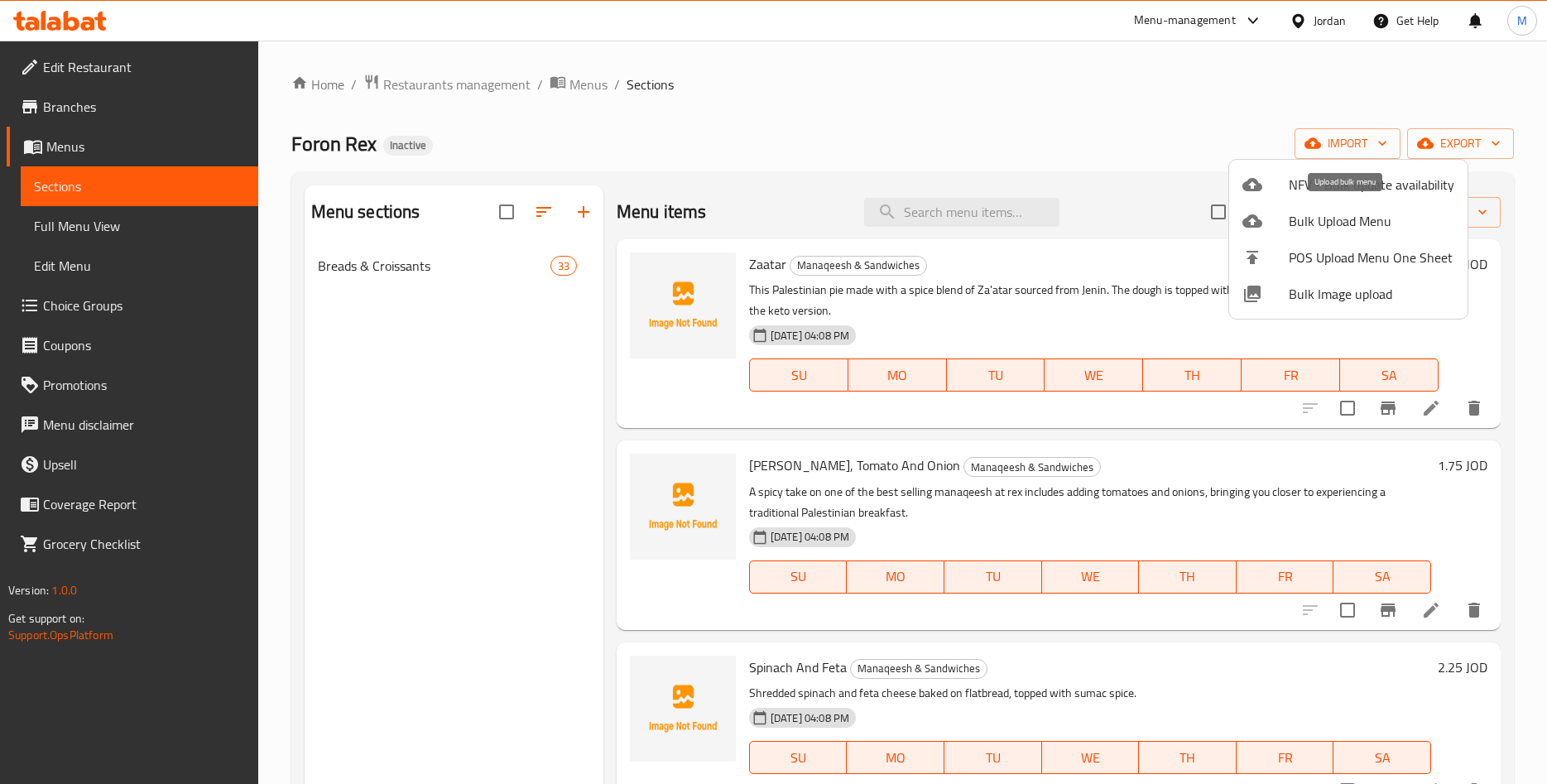
click at [1308, 229] on span "Bulk Upload Menu" at bounding box center [1372, 221] width 166 height 20
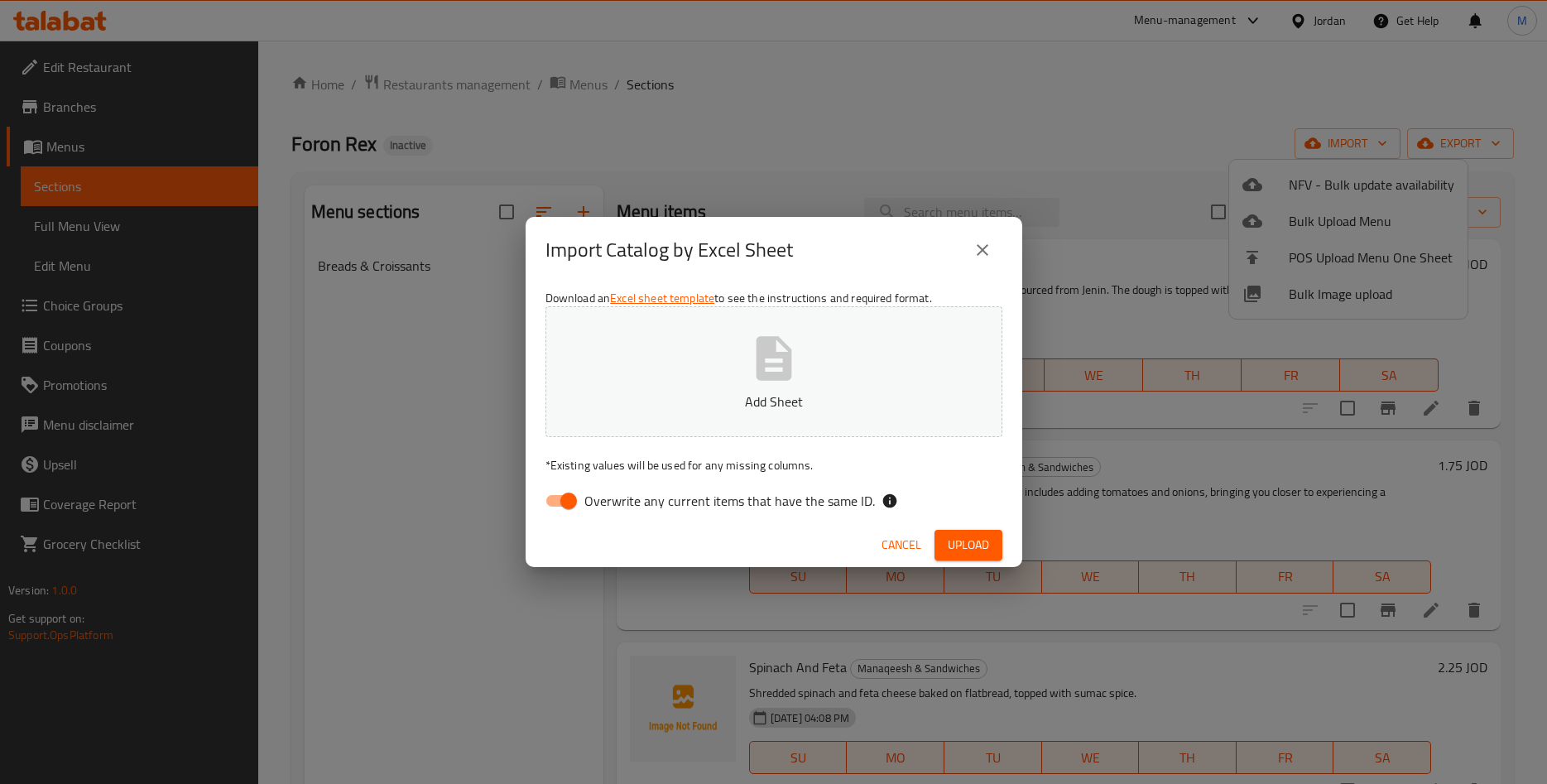
click at [682, 499] on span "Overwrite any current items that have the same ID." at bounding box center [730, 501] width 291 height 20
click at [616, 499] on input "Overwrite any current items that have the same ID." at bounding box center [569, 501] width 94 height 31
checkbox input "false"
click at [736, 411] on button "Add Sheet" at bounding box center [774, 372] width 457 height 131
click at [608, 385] on button "Screenshot [DATE] 192213.png" at bounding box center [774, 372] width 457 height 131
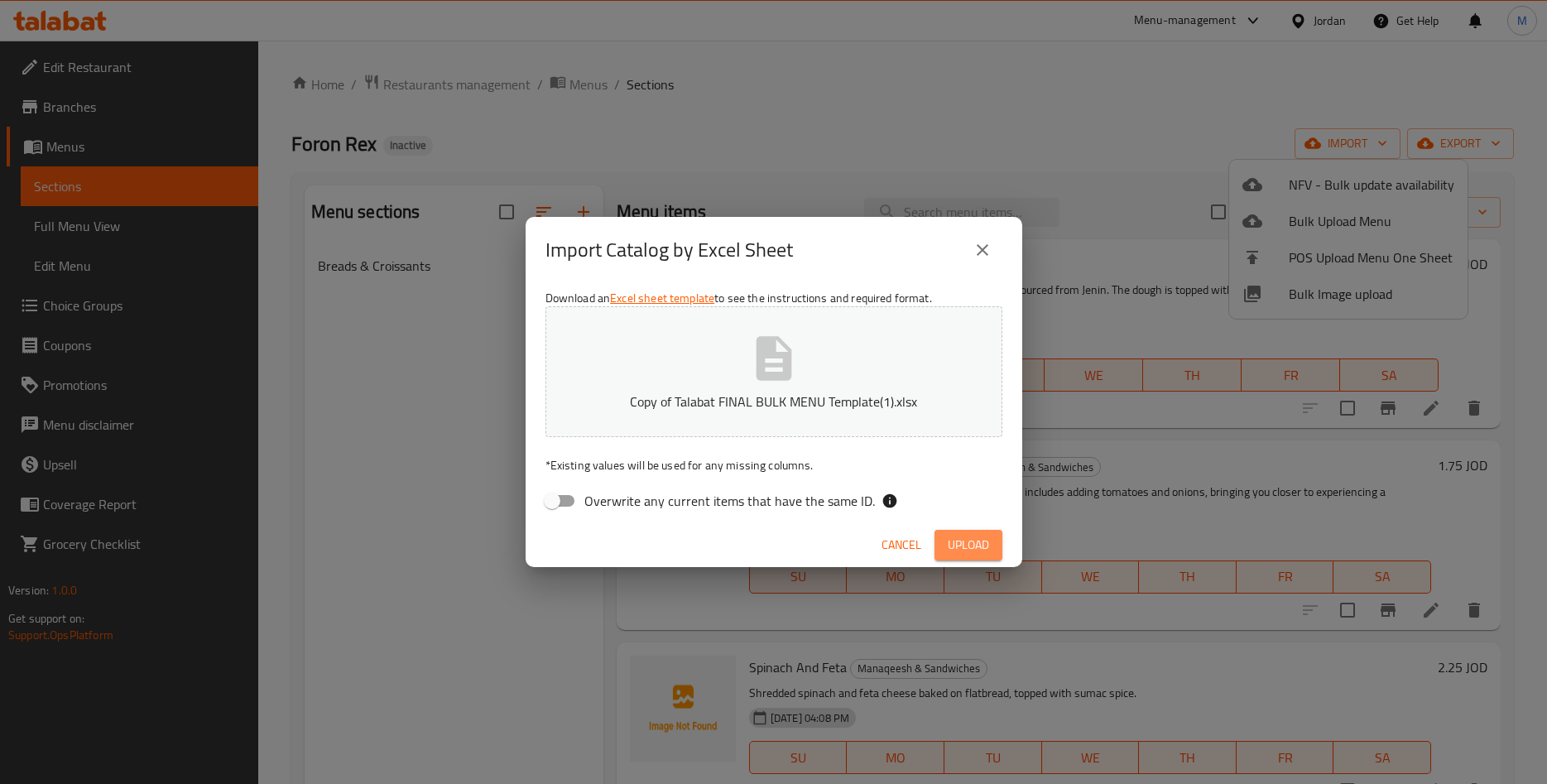
click at [973, 546] on span "Upload" at bounding box center [969, 545] width 41 height 21
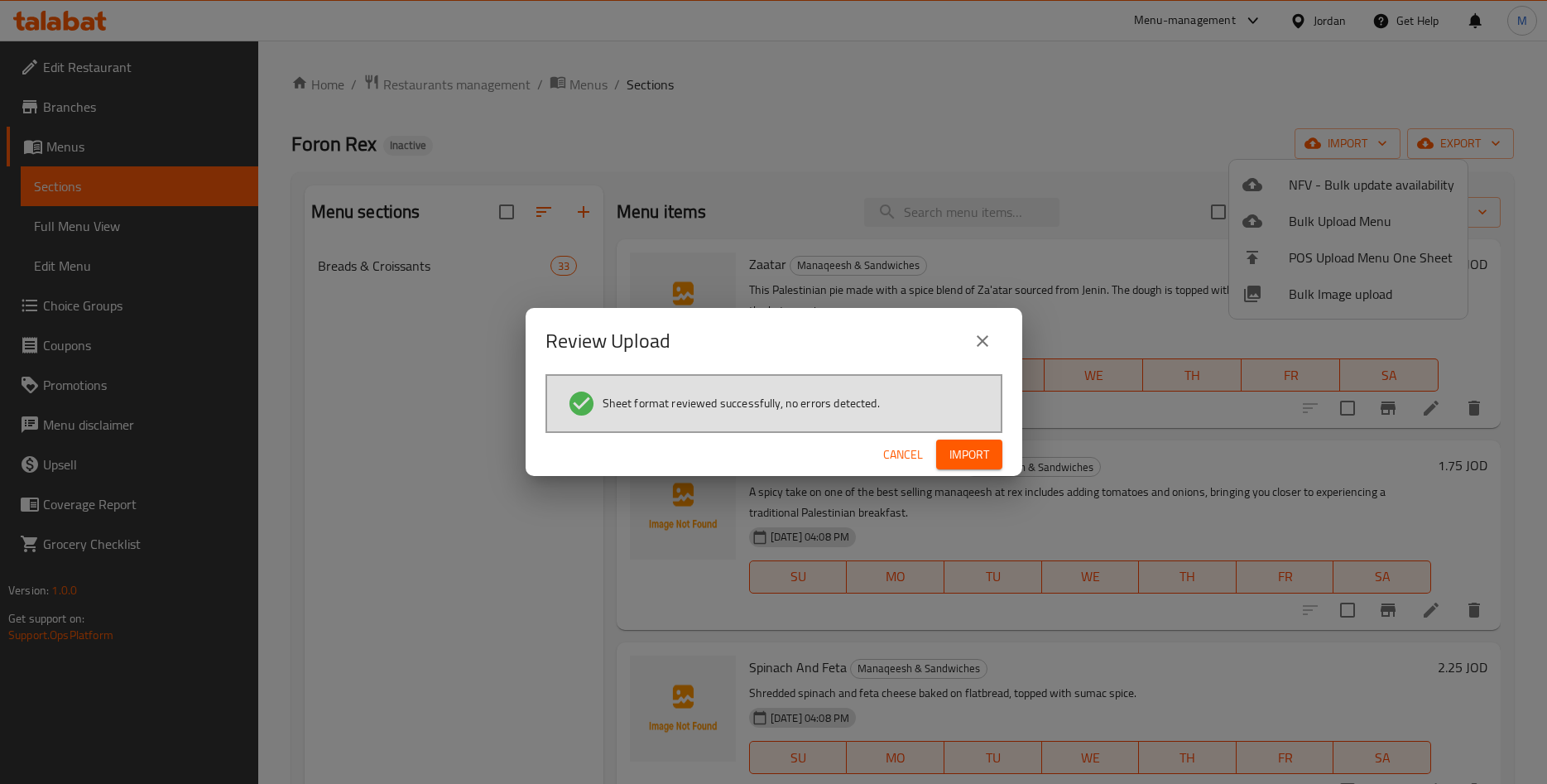
click at [976, 345] on icon "close" at bounding box center [983, 341] width 20 height 20
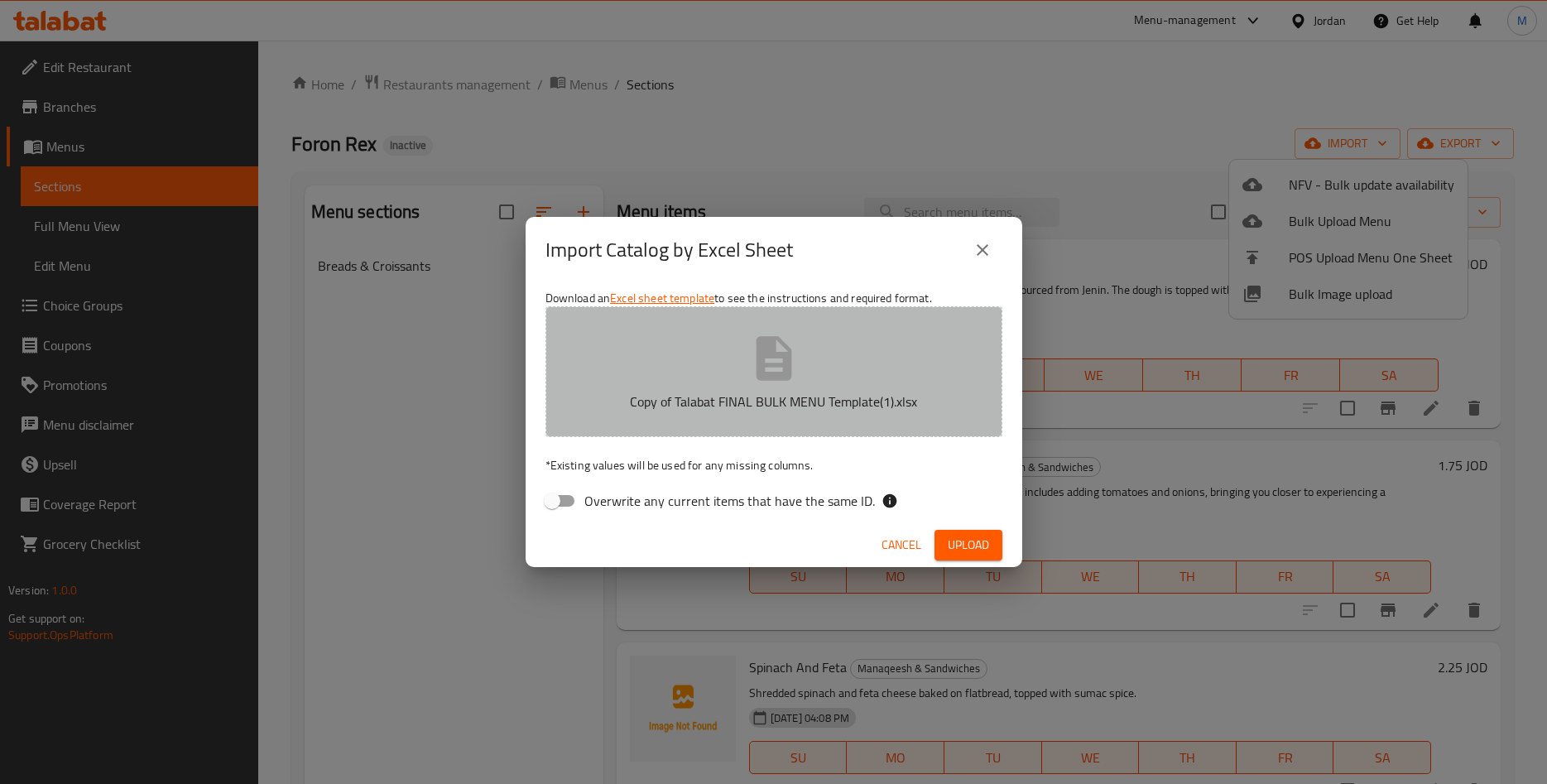
click at [637, 409] on p "Copy of Talabat FINAL BULK MENU Template(1).xlsx" at bounding box center [774, 402] width 406 height 20
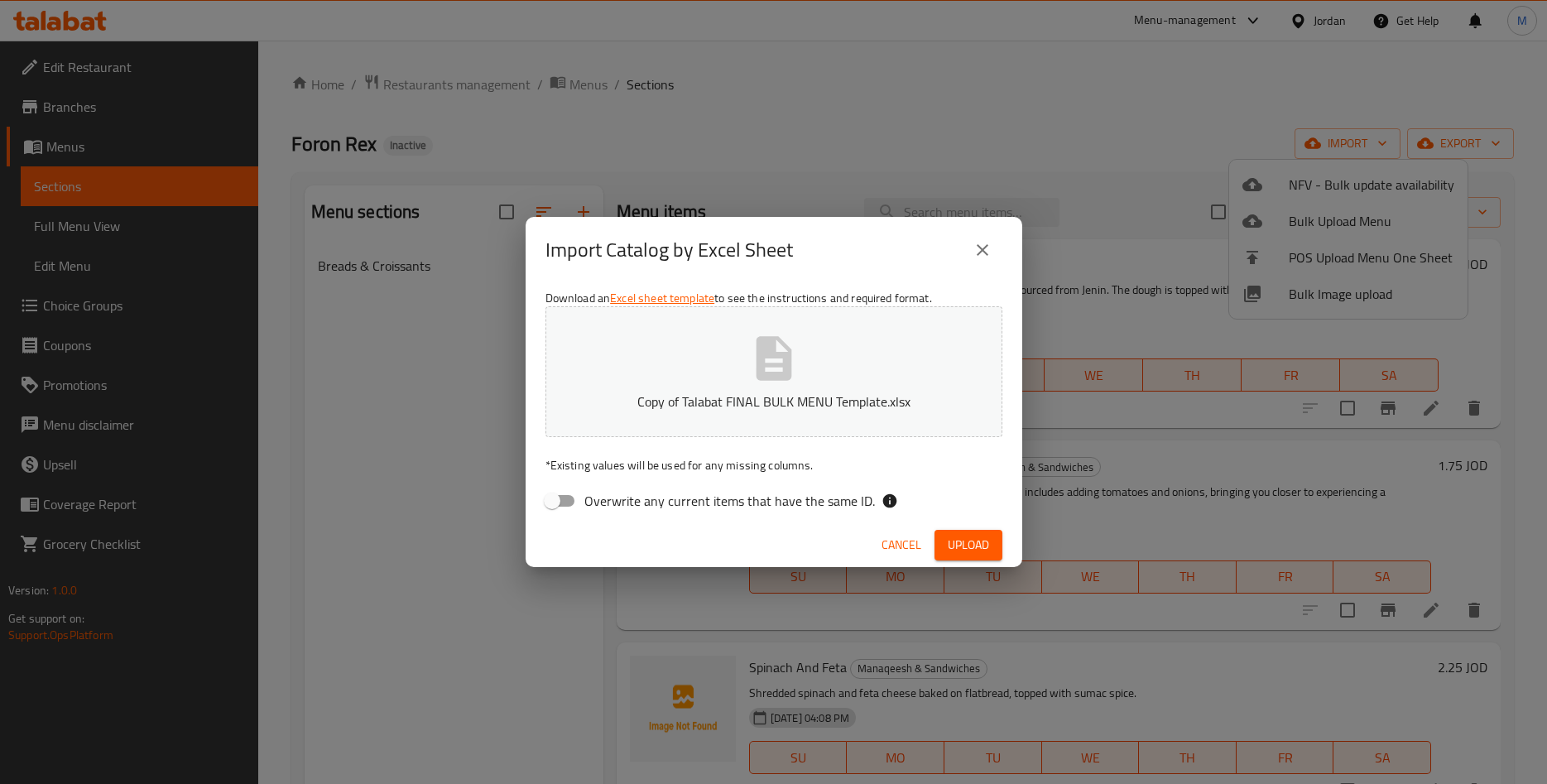
click at [964, 551] on span "Upload" at bounding box center [969, 545] width 41 height 21
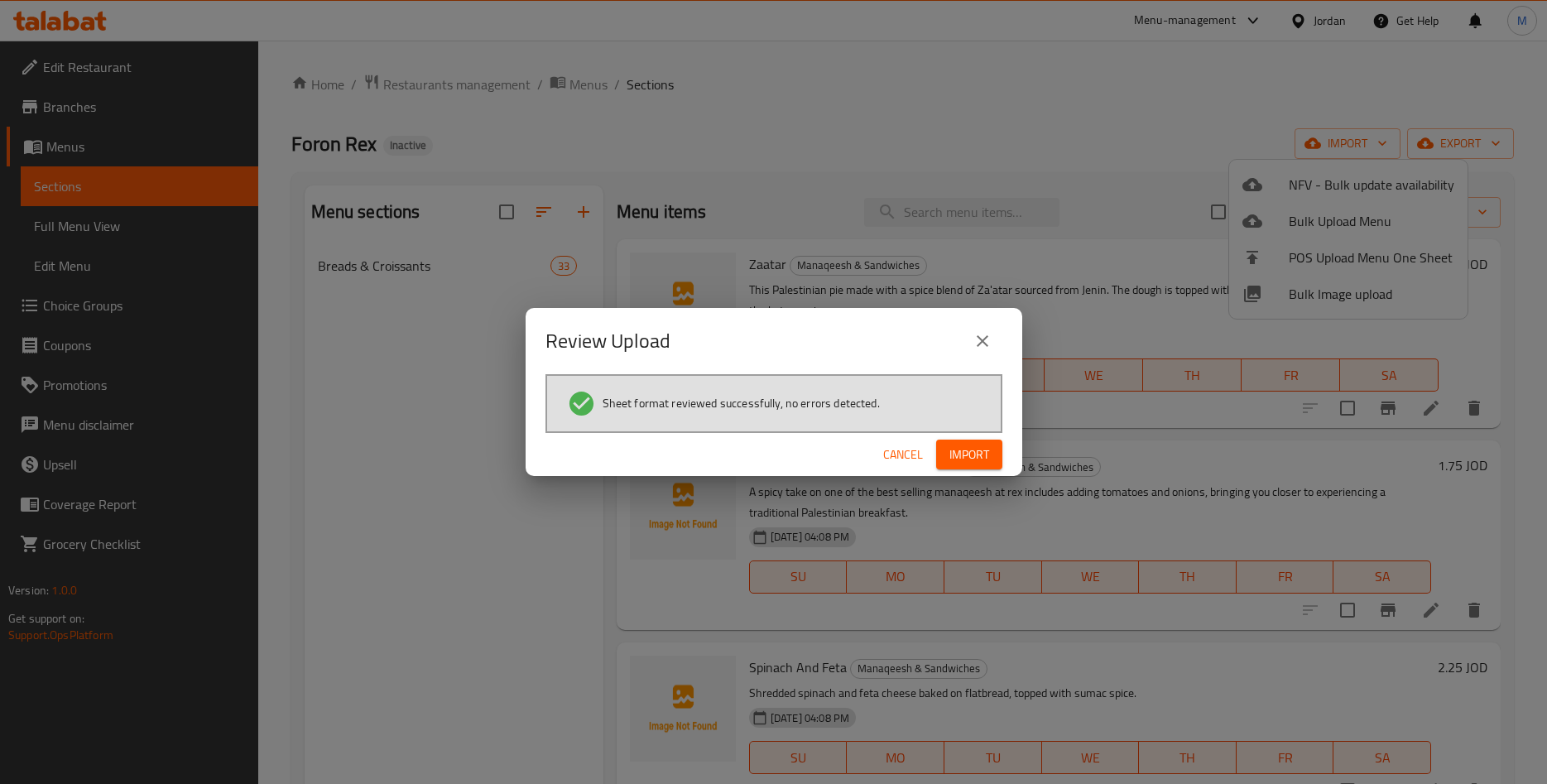
click at [962, 455] on span "Import" at bounding box center [970, 455] width 40 height 21
click at [1077, 166] on div "Review Upload Sheet format reviewed successfully, no errors detected. Cancel" at bounding box center [774, 392] width 1547 height 784
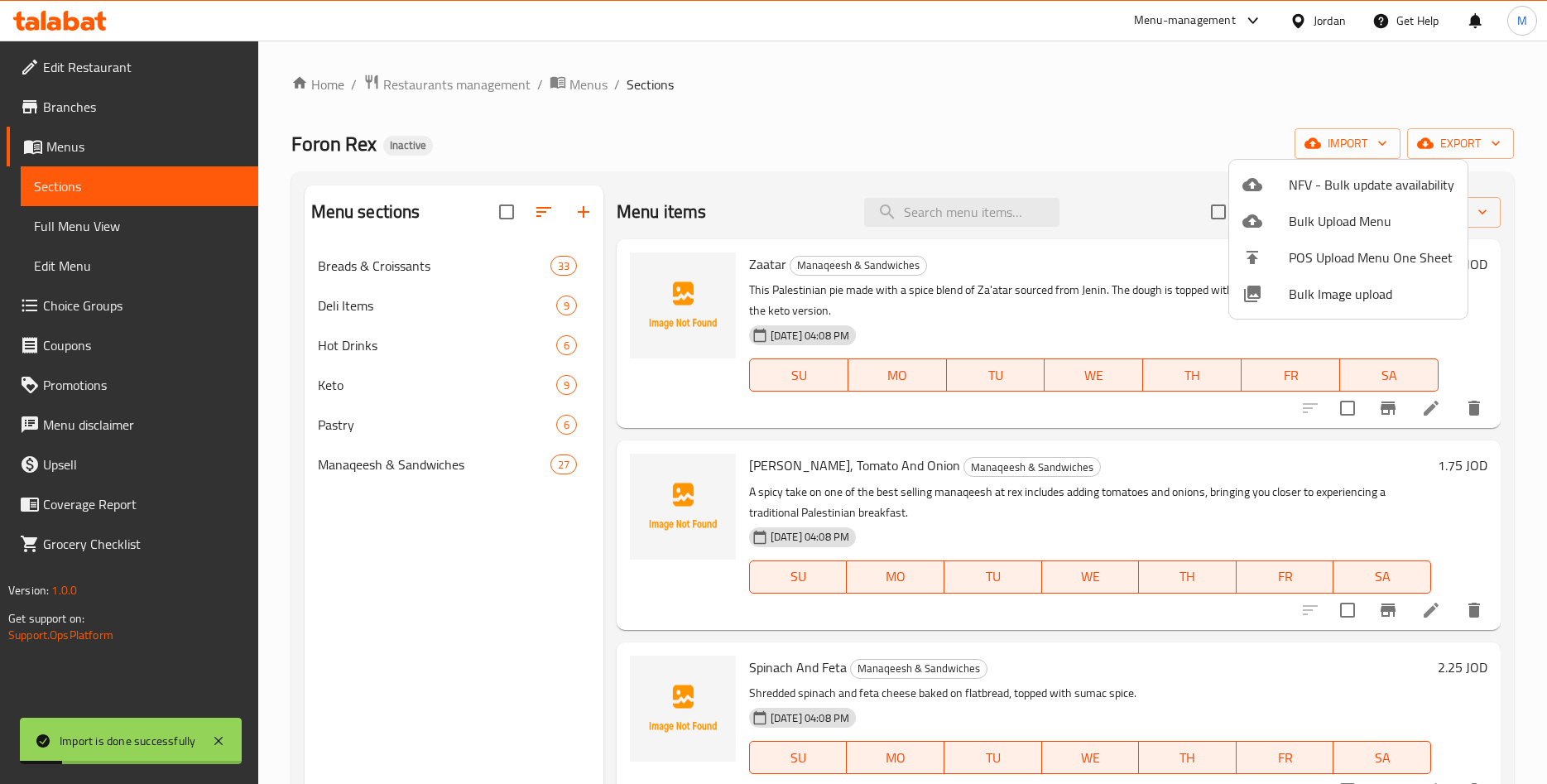
click at [1130, 160] on div at bounding box center [774, 392] width 1547 height 784
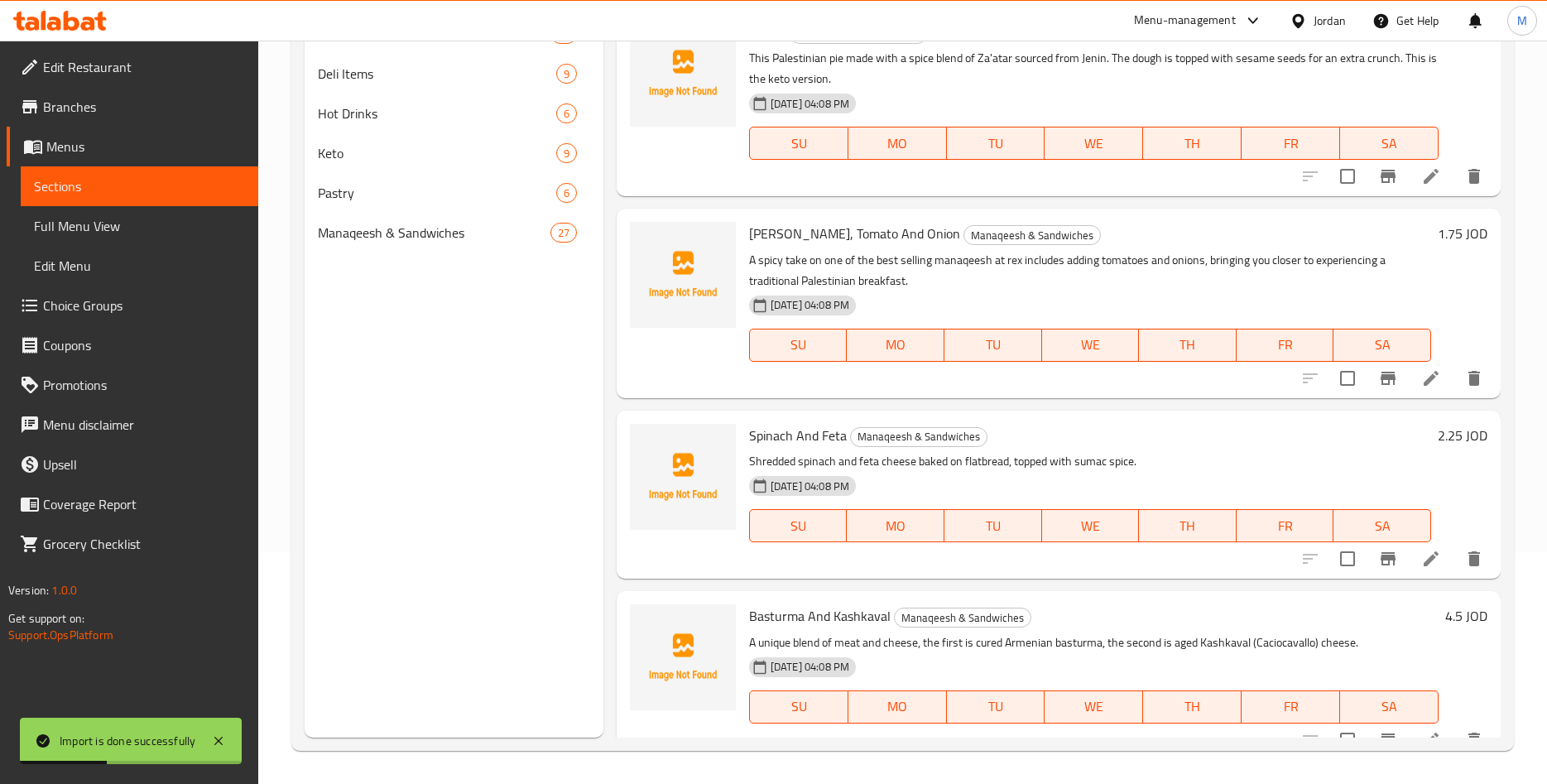
click at [493, 398] on div "Menu sections Breads & Croissants 33 Deli Items 9 Hot Drinks 6 Keto 9 Pastry 6 …" at bounding box center [454, 345] width 299 height 784
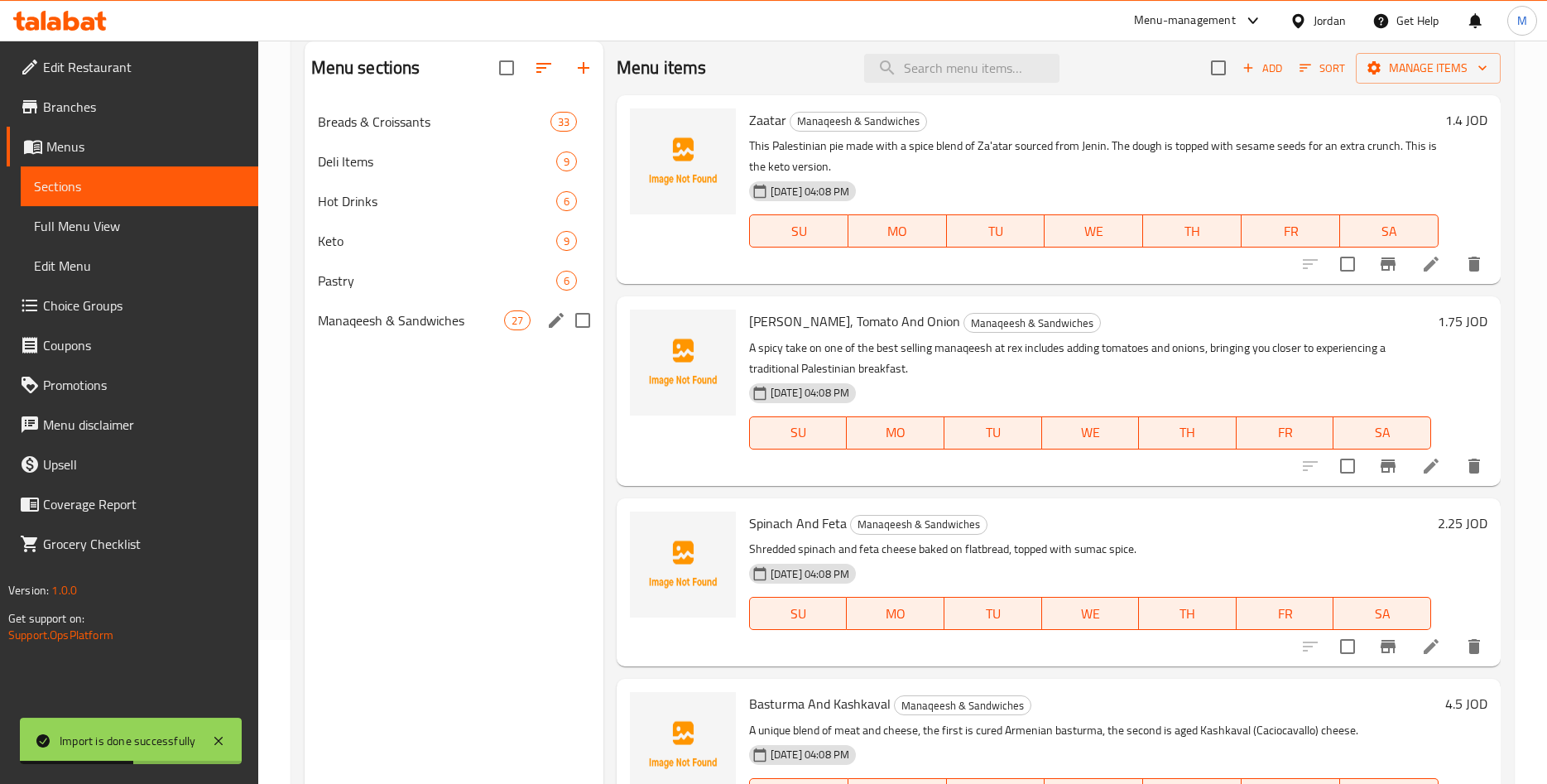
scroll to position [63, 0]
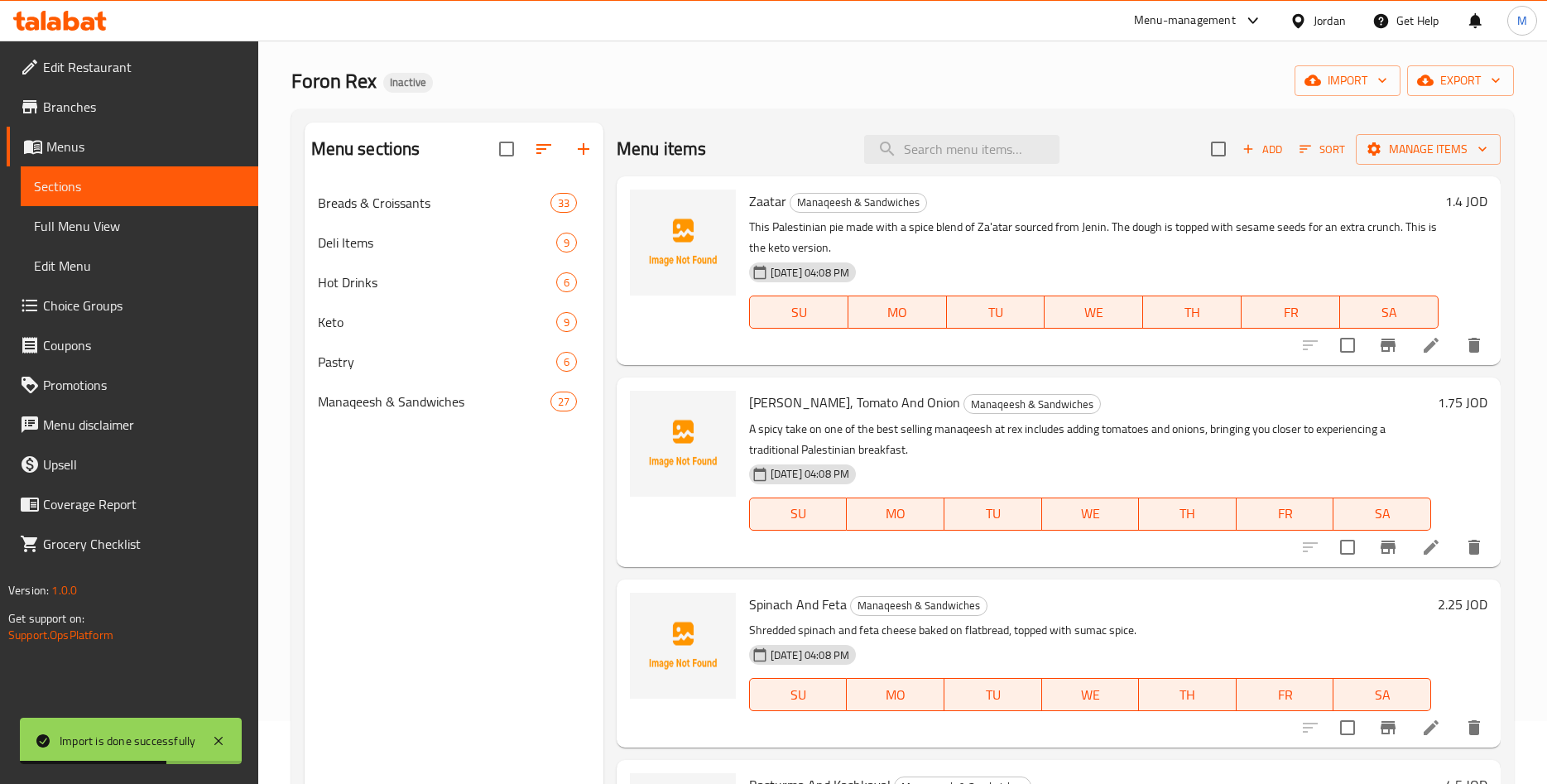
click at [480, 536] on div "Menu sections Breads & Croissants 33 Deli Items 9 Hot Drinks 6 Keto 9 Pastry 6 …" at bounding box center [454, 514] width 299 height 784
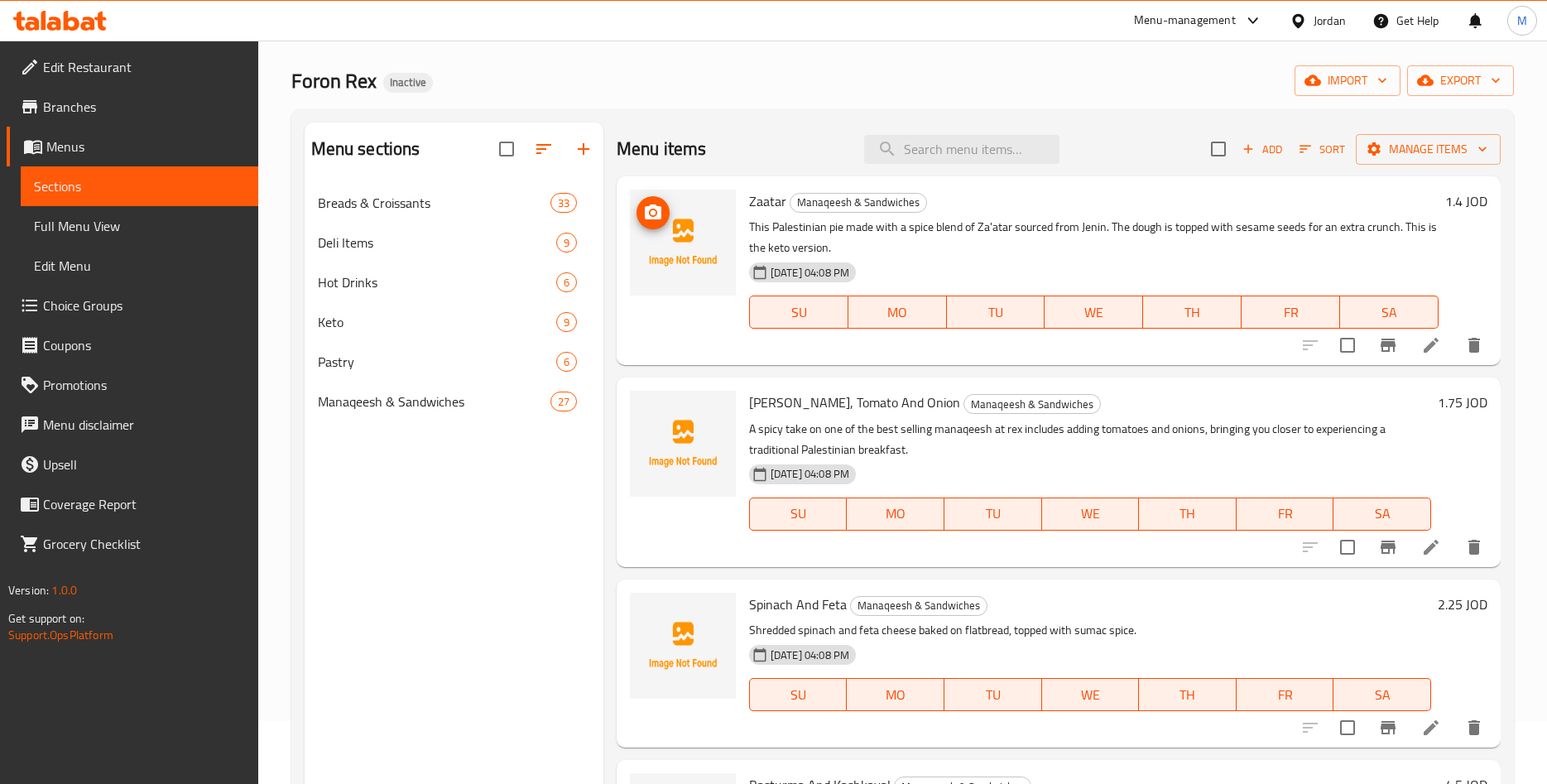
scroll to position [0, 0]
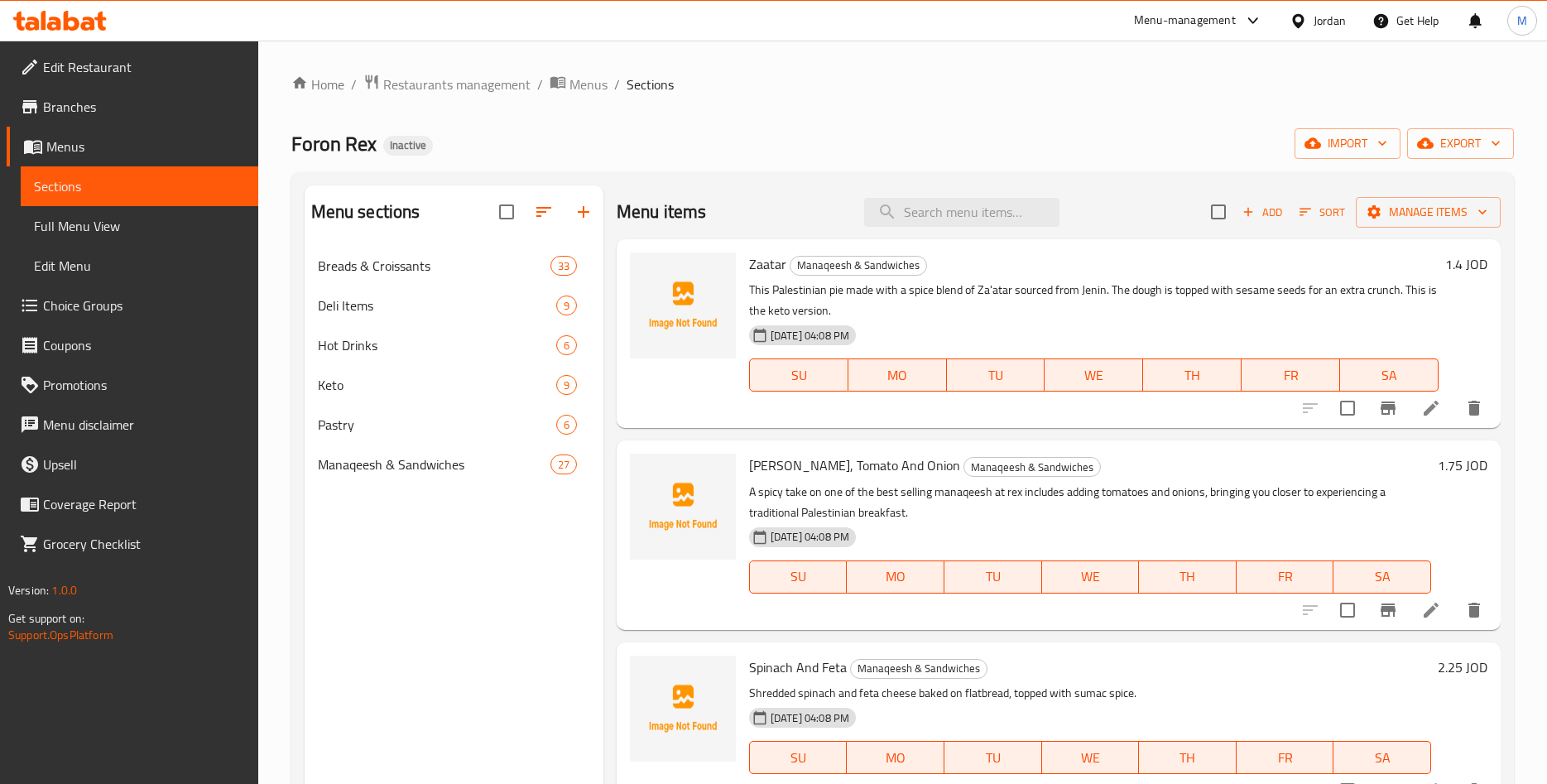
click at [852, 146] on div "Foron Rex Inactive import export" at bounding box center [903, 143] width 1223 height 31
click at [421, 545] on div "Menu sections Breads & Croissants 33 Deli Items 9 Hot Drinks 6 Keto 9 Pastry 6 …" at bounding box center [454, 577] width 299 height 784
click at [153, 222] on span "Full Menu View" at bounding box center [139, 226] width 211 height 20
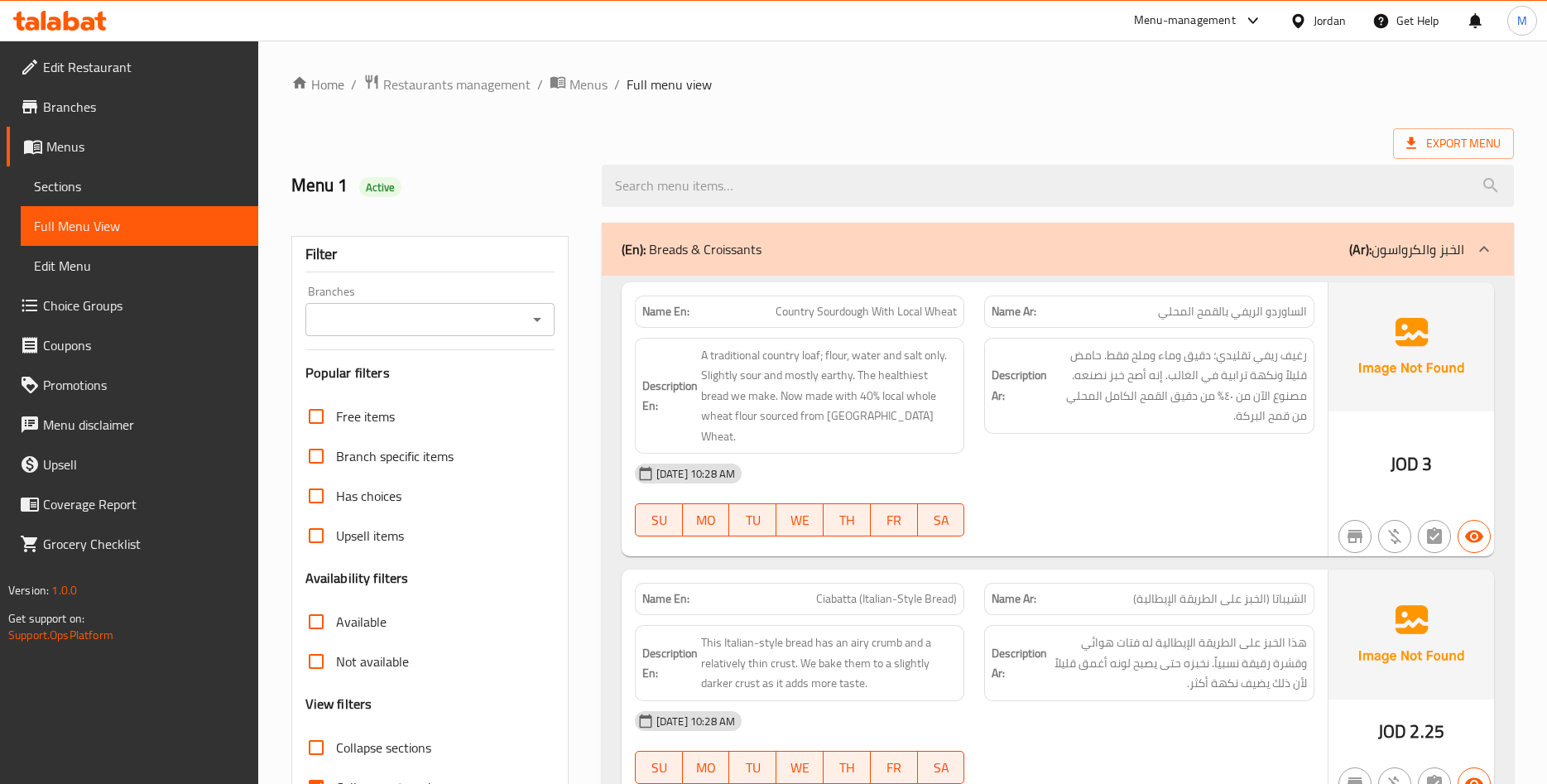
click at [980, 241] on div "(En): Breads & Croissants (Ar): الخبز والكرواسون" at bounding box center [1043, 249] width 843 height 20
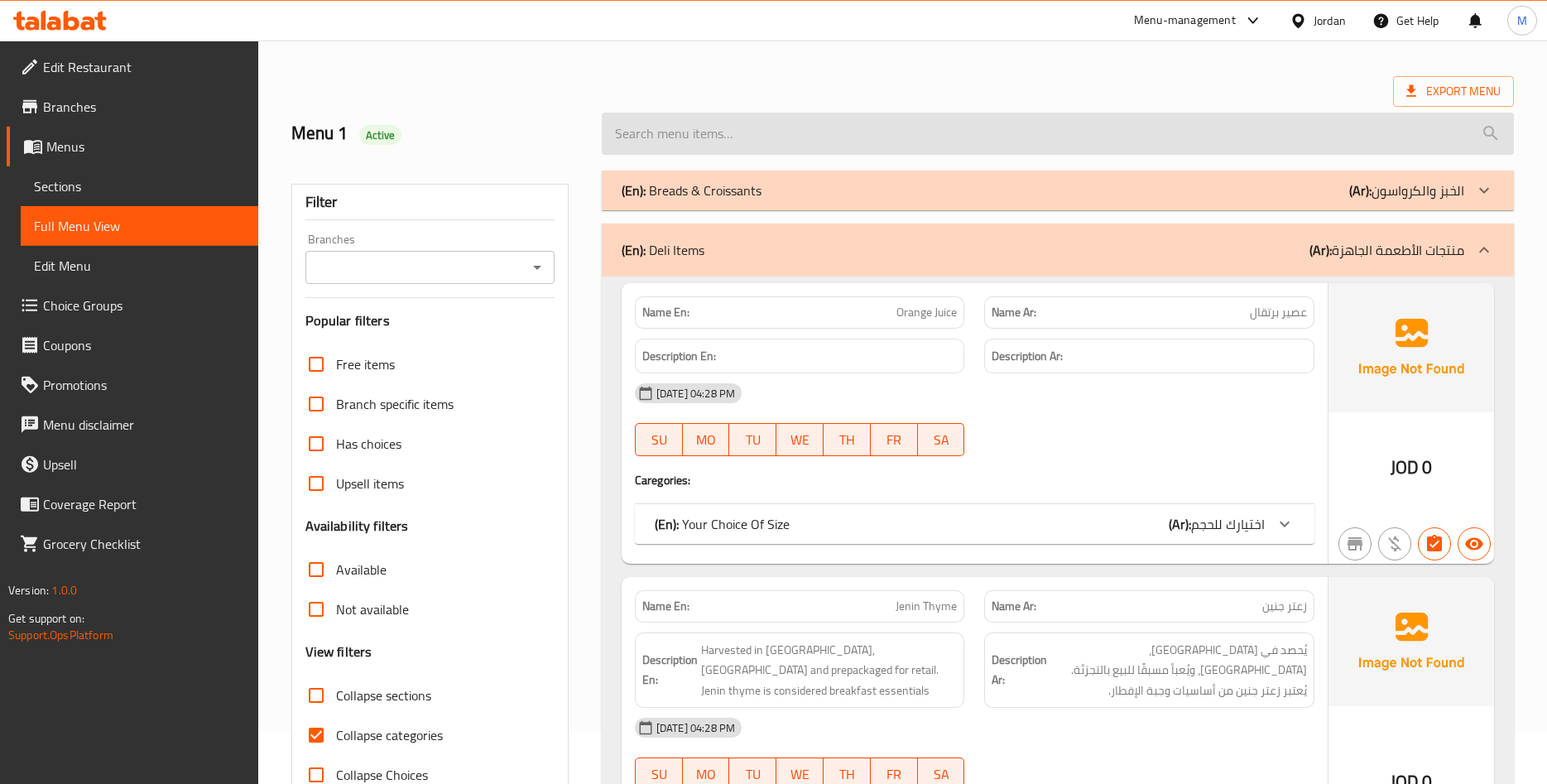
scroll to position [84, 0]
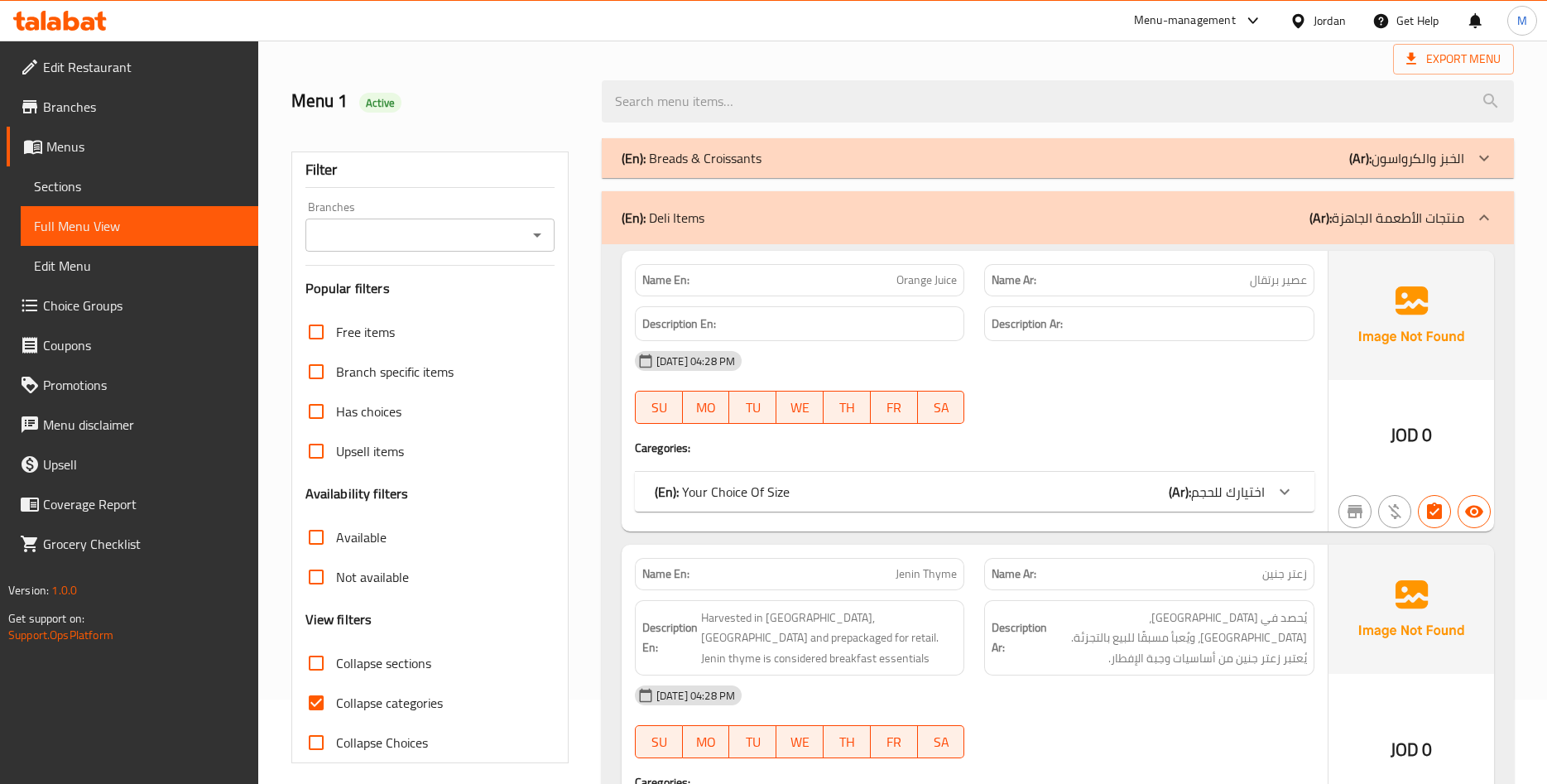
click at [552, 50] on div "Export Menu" at bounding box center [903, 59] width 1223 height 31
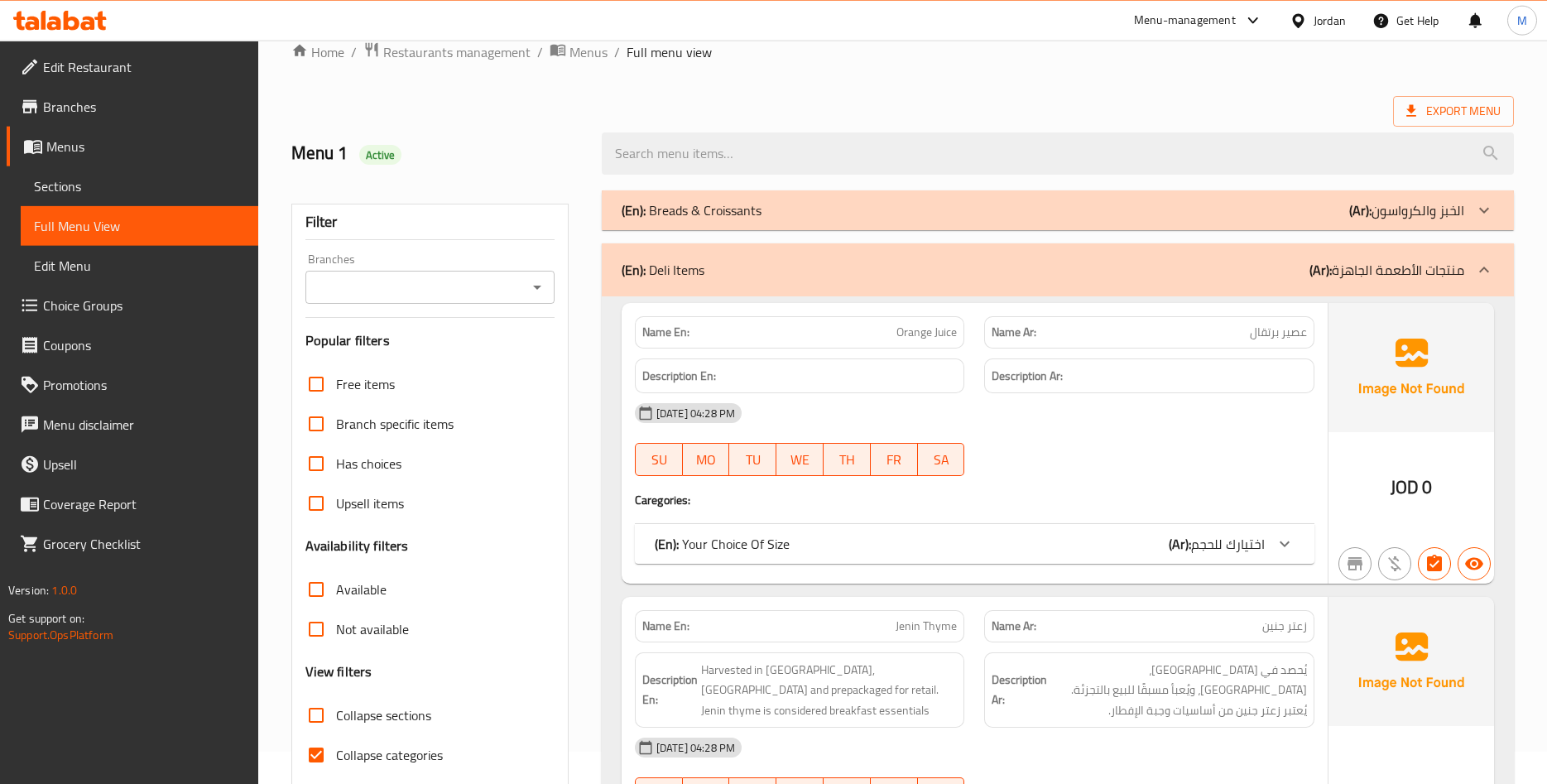
scroll to position [0, 0]
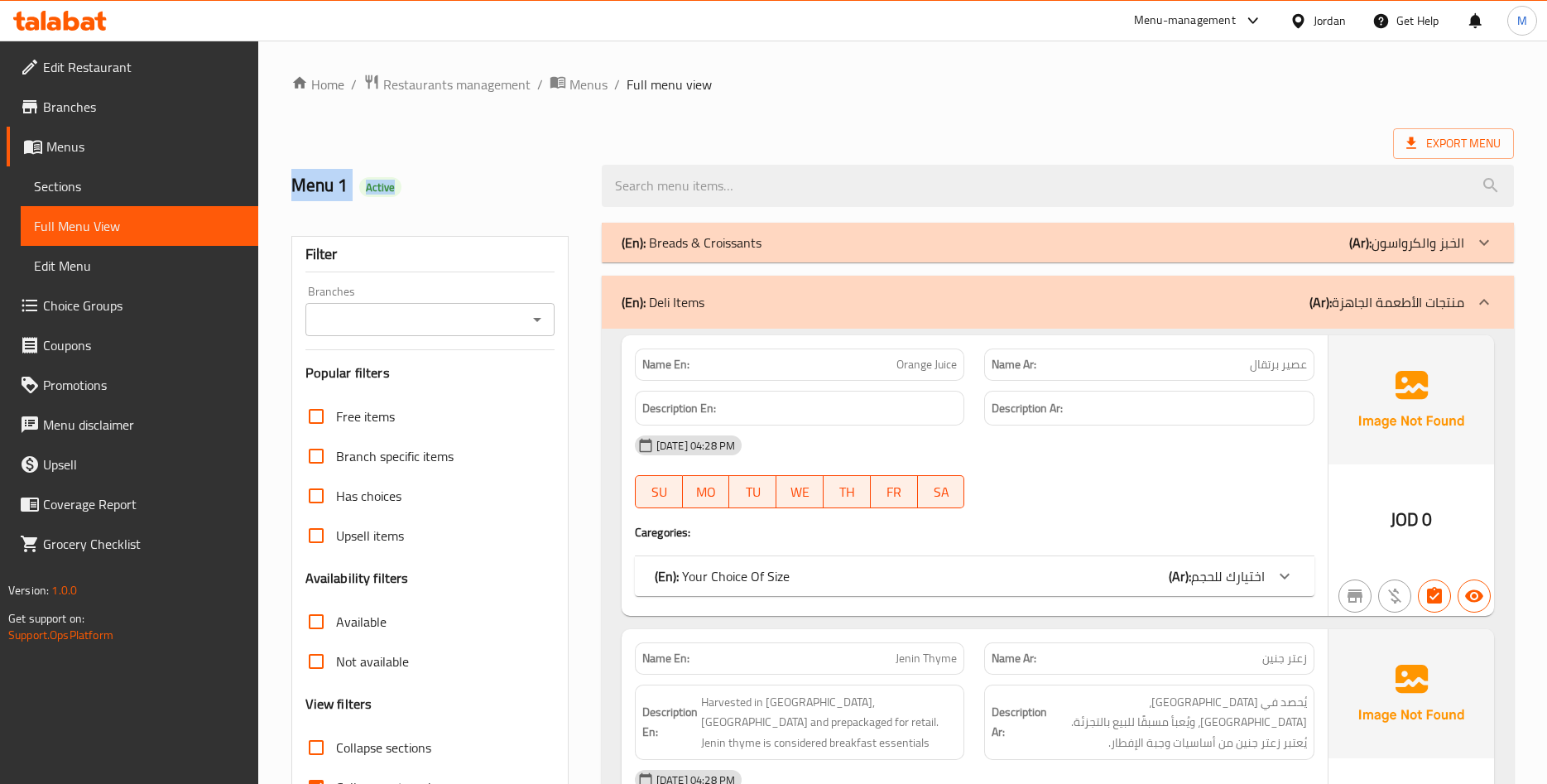
drag, startPoint x: 287, startPoint y: 183, endPoint x: 419, endPoint y: 178, distance: 132.1
click at [419, 178] on div "Menu 1 Active" at bounding box center [436, 185] width 311 height 74
click at [418, 178] on h2 "Menu 1 Active" at bounding box center [436, 185] width 291 height 25
click at [171, 196] on link "Sections" at bounding box center [139, 186] width 238 height 40
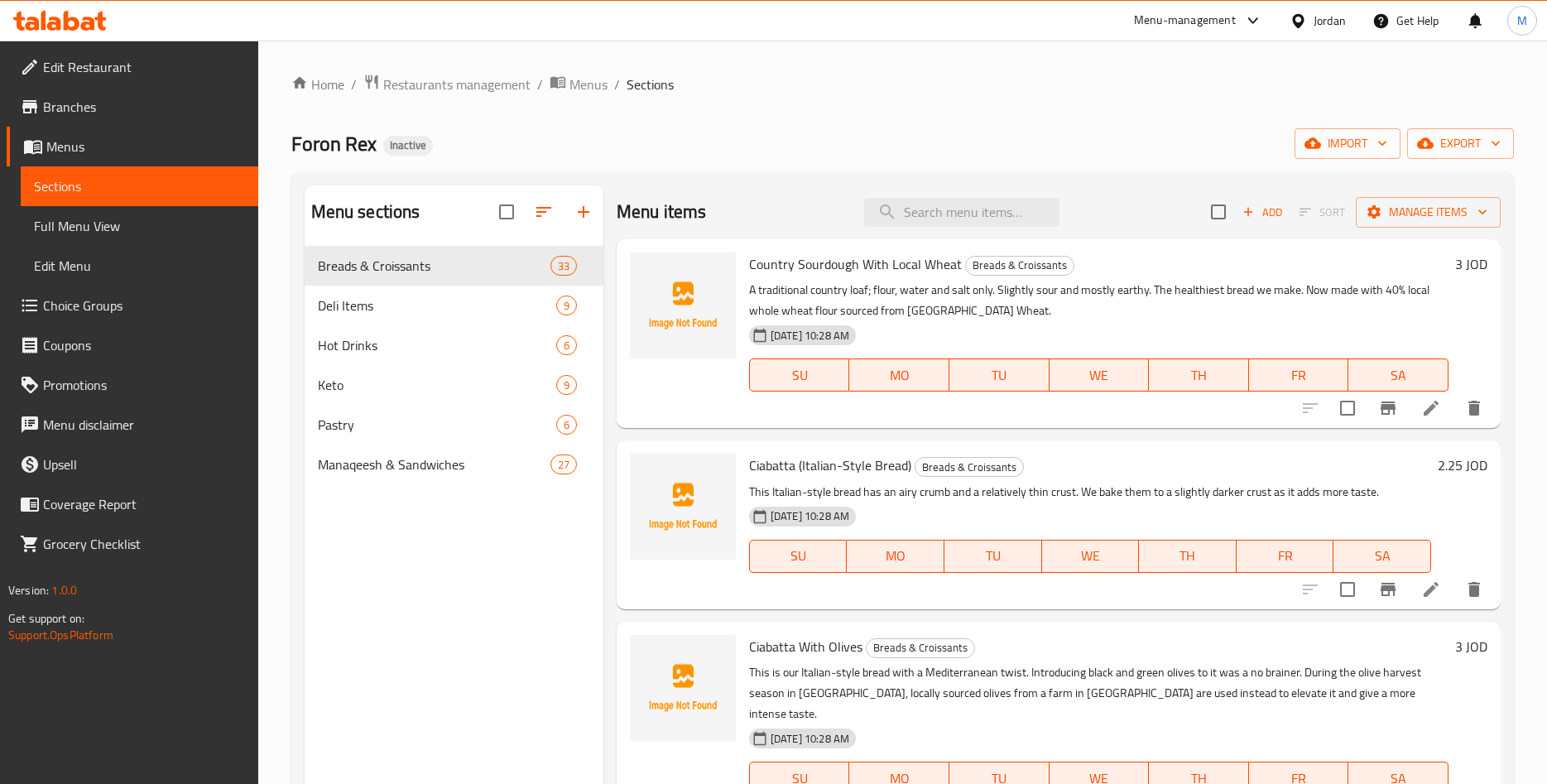
click at [620, 133] on div "Foron Rex Inactive import export" at bounding box center [903, 143] width 1223 height 31
click at [778, 169] on div "Home / Restaurants management / Menus / Sections Foron Rex Inactive import expo…" at bounding box center [903, 528] width 1223 height 909
